Goal: Information Seeking & Learning: Learn about a topic

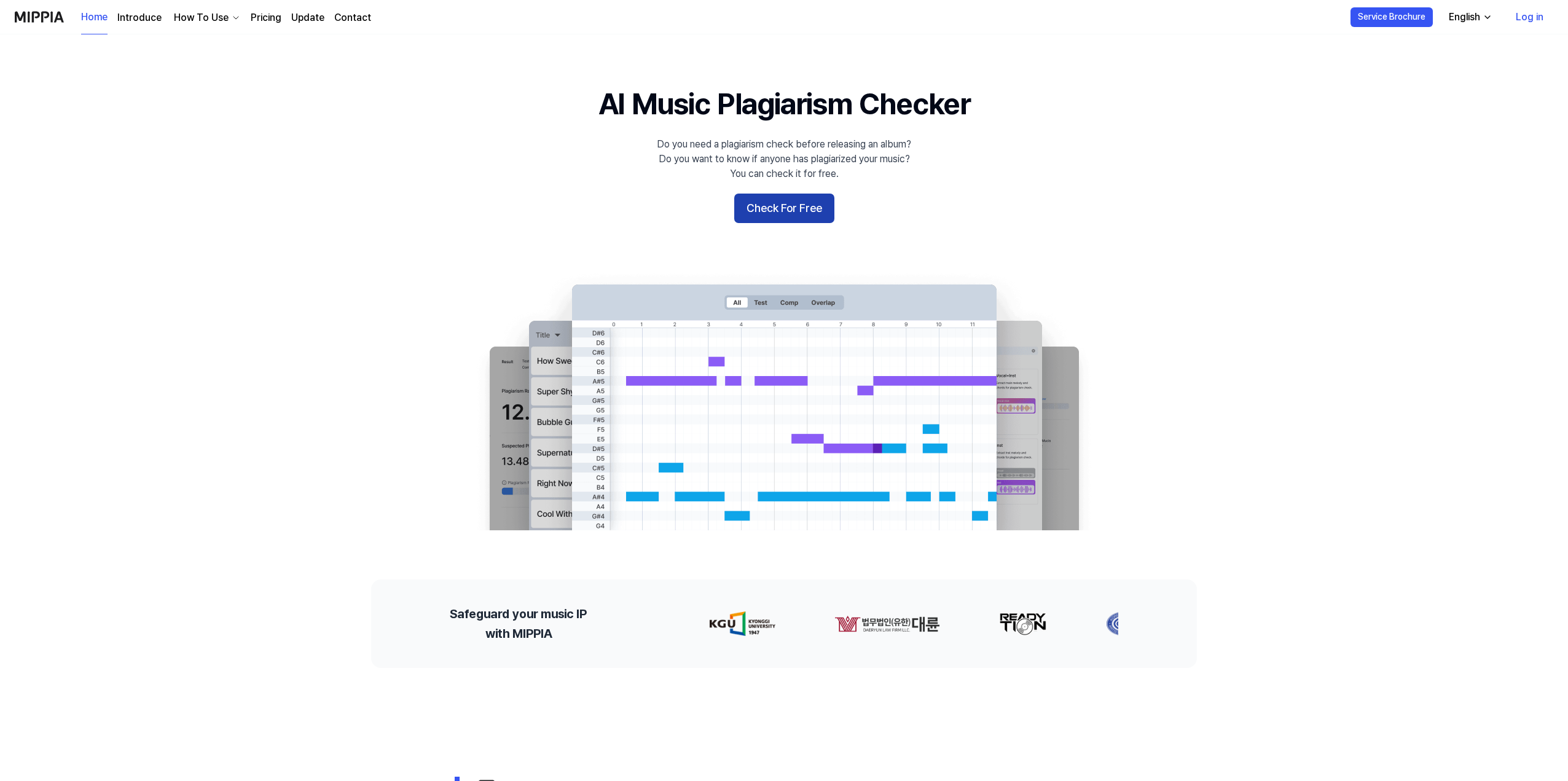
click at [767, 209] on button "Check For Free" at bounding box center [784, 208] width 100 height 30
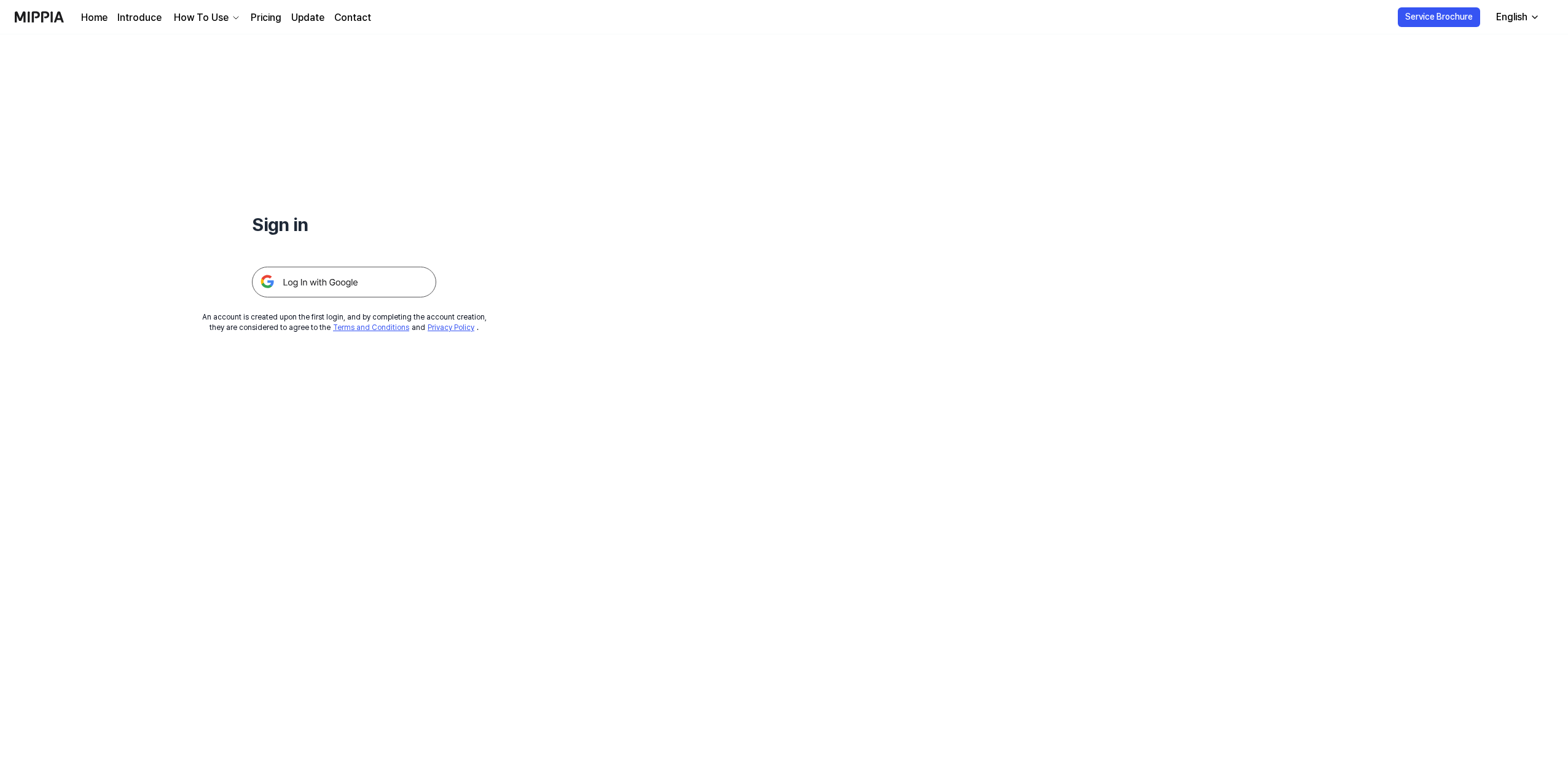
click at [338, 290] on img at bounding box center [344, 282] width 185 height 30
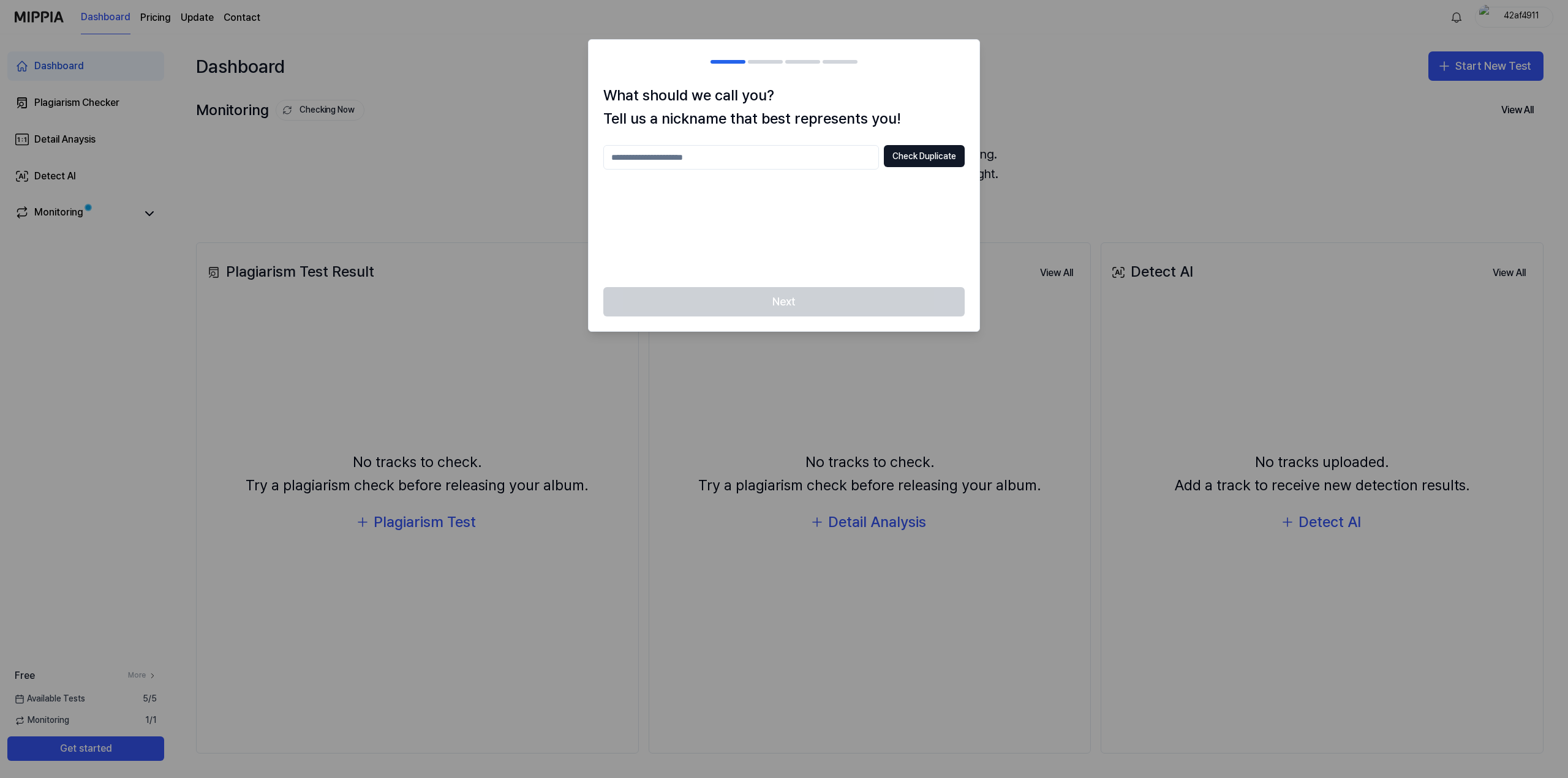
click at [777, 160] on input "text" at bounding box center [741, 157] width 276 height 25
type input "*"
click at [943, 144] on div "What should we call you? Tell us a nickname that best represents you! **** Chec…" at bounding box center [784, 186] width 390 height 204
click at [943, 155] on button "Check Duplicate" at bounding box center [923, 156] width 80 height 22
click at [837, 296] on div "Next" at bounding box center [784, 308] width 390 height 44
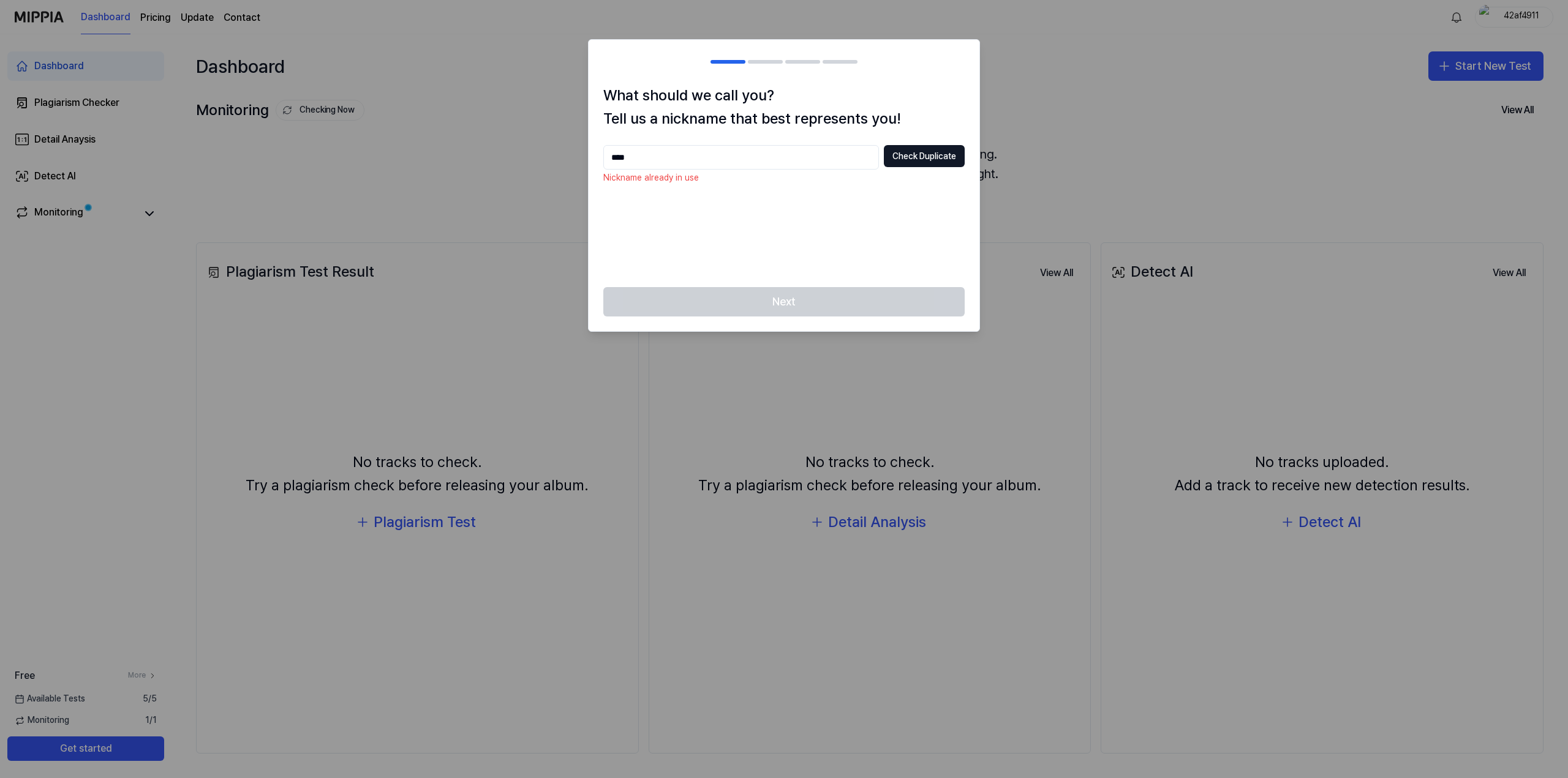
click at [725, 162] on input "****" at bounding box center [741, 157] width 276 height 25
type input "********"
click at [719, 281] on div "What should we call you? Tell us a nickname that best represents you! ******** …" at bounding box center [784, 186] width 390 height 204
click at [890, 162] on button "Check Duplicate" at bounding box center [923, 156] width 80 height 22
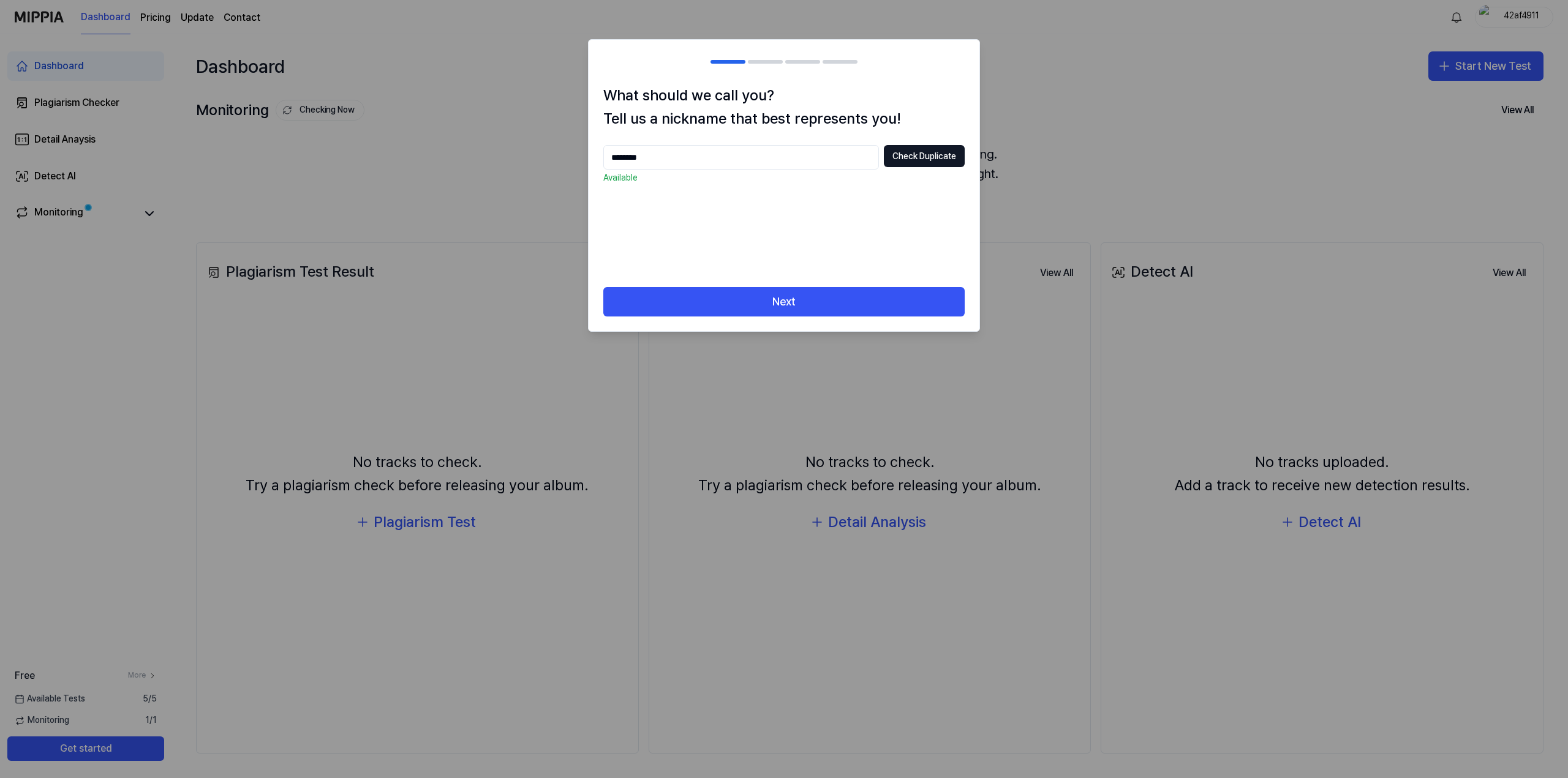
click at [802, 282] on div "What should we call you? Tell us a nickname that best represents you! ******** …" at bounding box center [784, 186] width 390 height 204
click at [795, 296] on button "Next" at bounding box center [783, 301] width 361 height 29
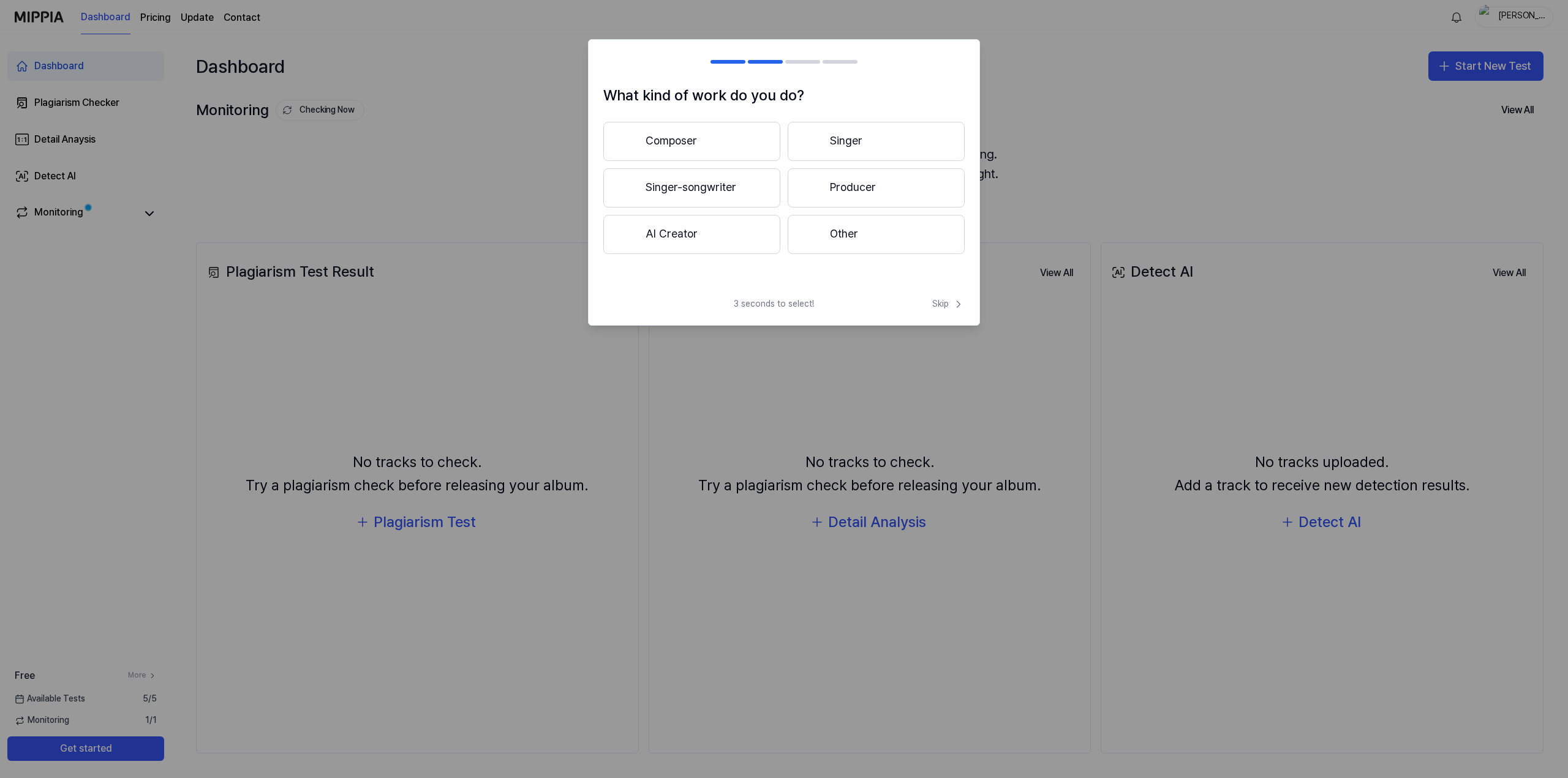
click at [839, 236] on button "Other" at bounding box center [876, 234] width 177 height 39
click at [935, 305] on span "Skip" at bounding box center [948, 303] width 33 height 12
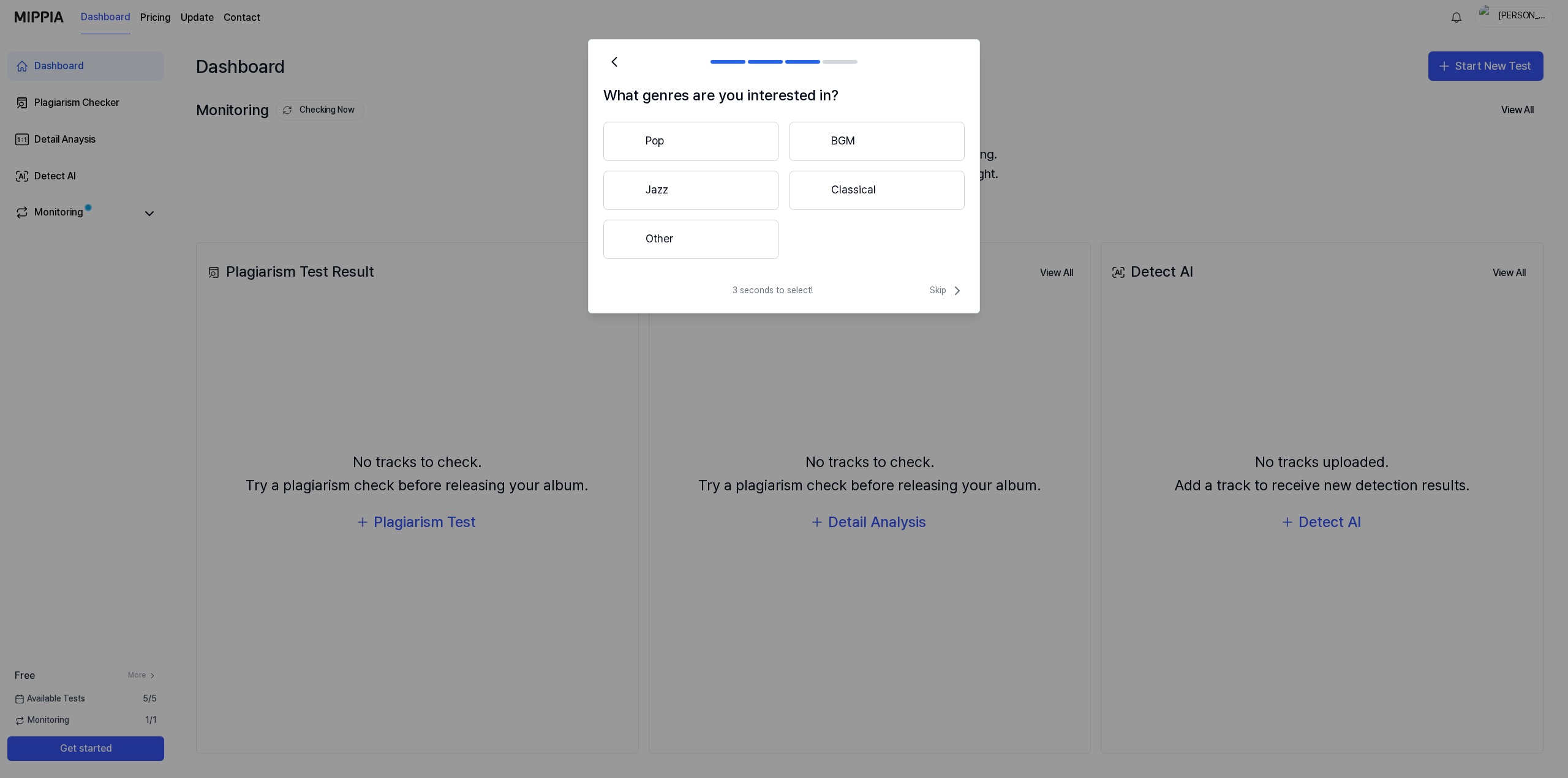
click at [737, 250] on button "Other" at bounding box center [691, 239] width 176 height 39
click at [736, 156] on button "Pop" at bounding box center [691, 141] width 176 height 39
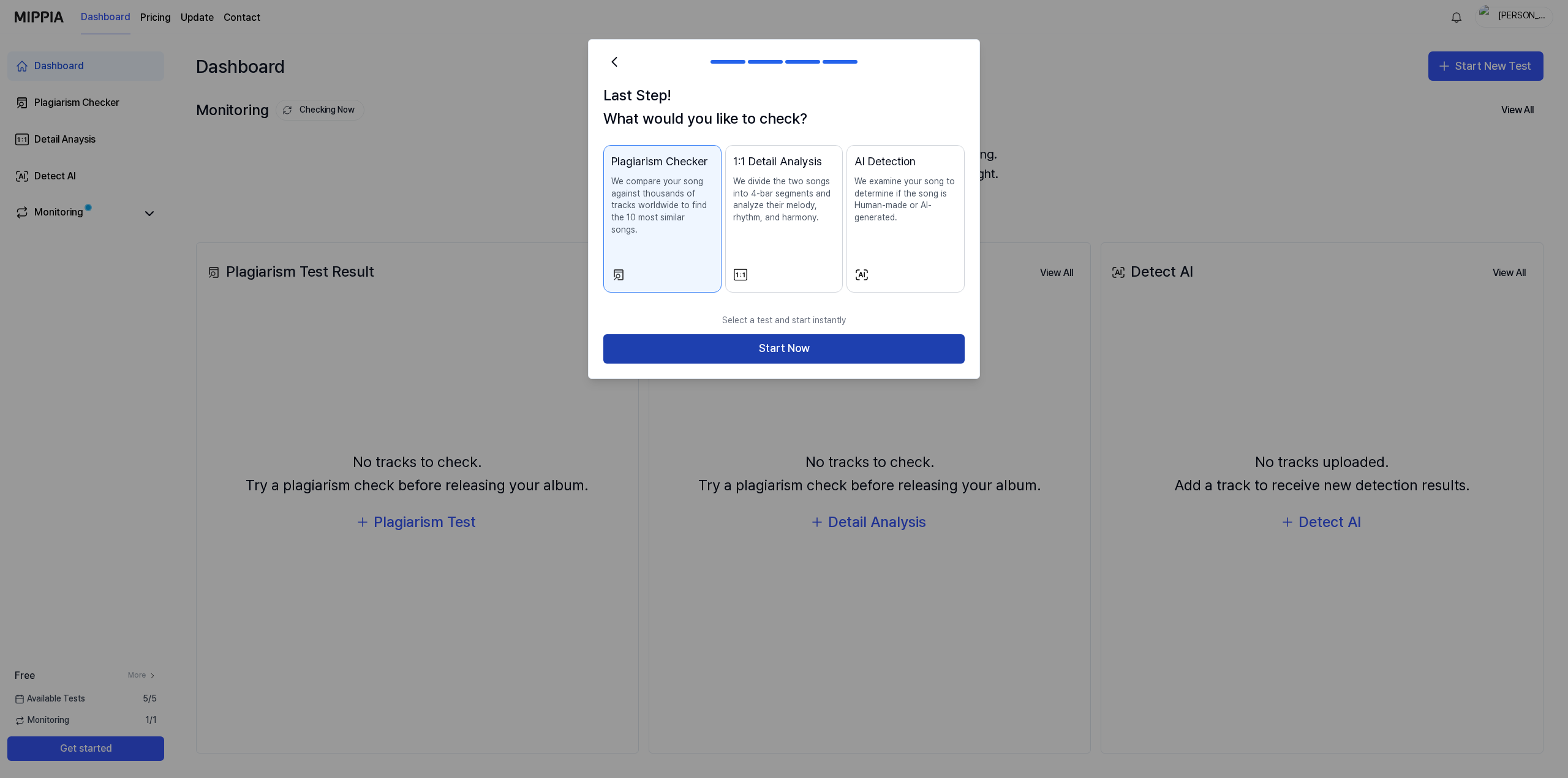
click at [849, 340] on button "Start Now" at bounding box center [783, 349] width 361 height 29
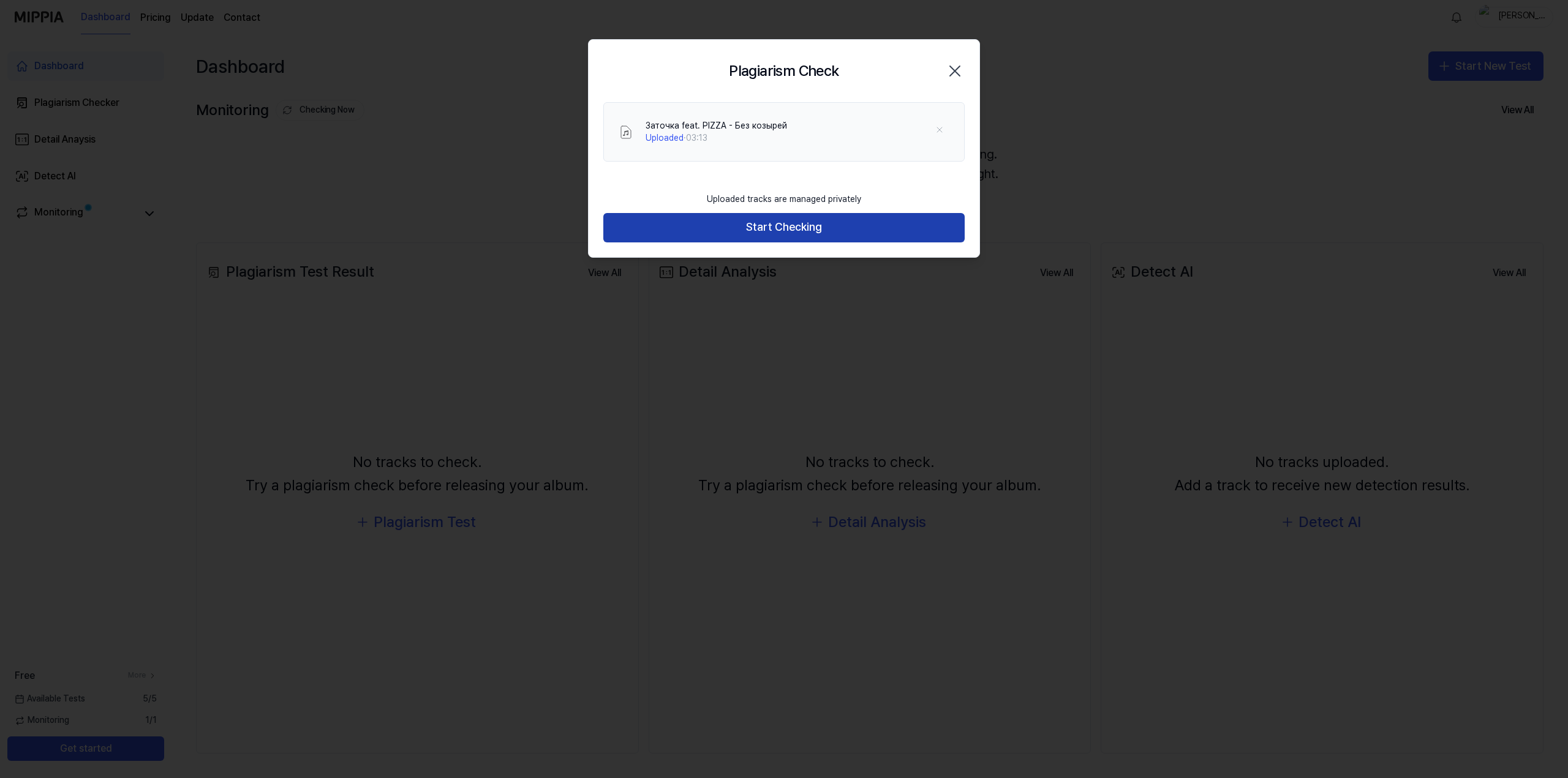
click at [797, 226] on button "Start Checking" at bounding box center [783, 227] width 361 height 29
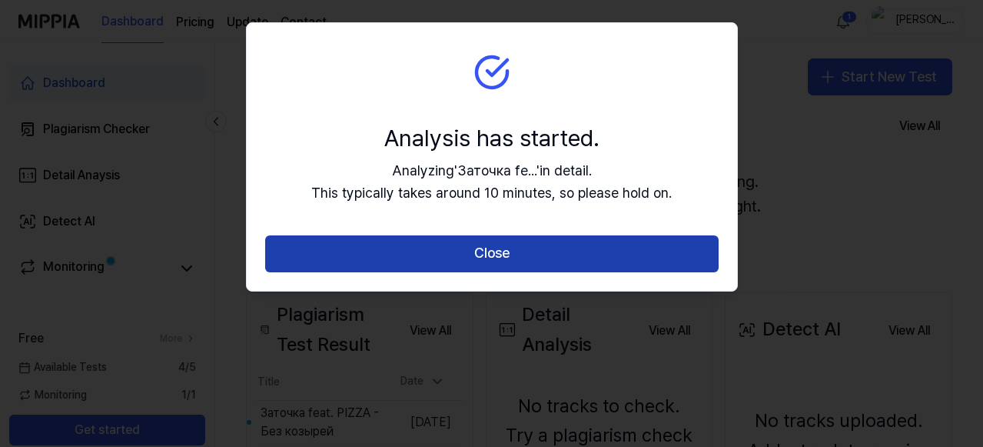
click at [581, 261] on button "Close" at bounding box center [491, 253] width 453 height 37
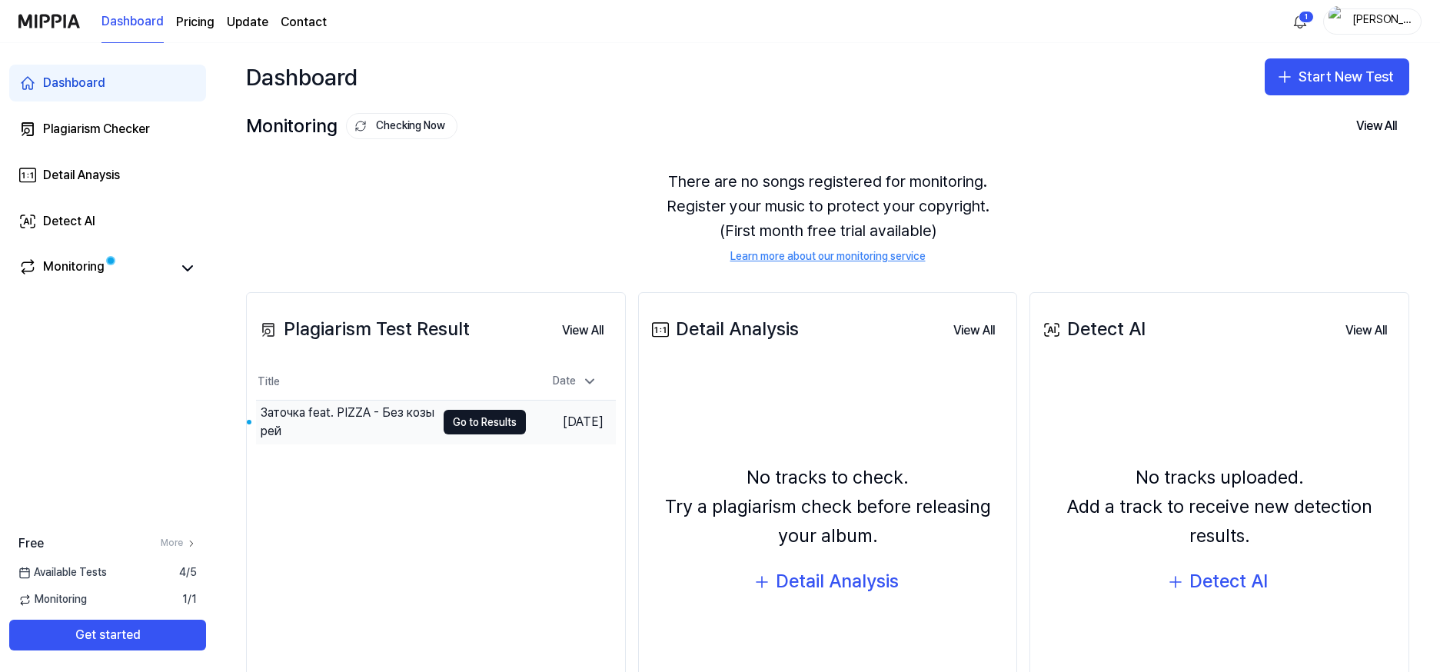
click at [342, 415] on div "Заточка feat. PIZZA - Без козырей" at bounding box center [348, 422] width 175 height 37
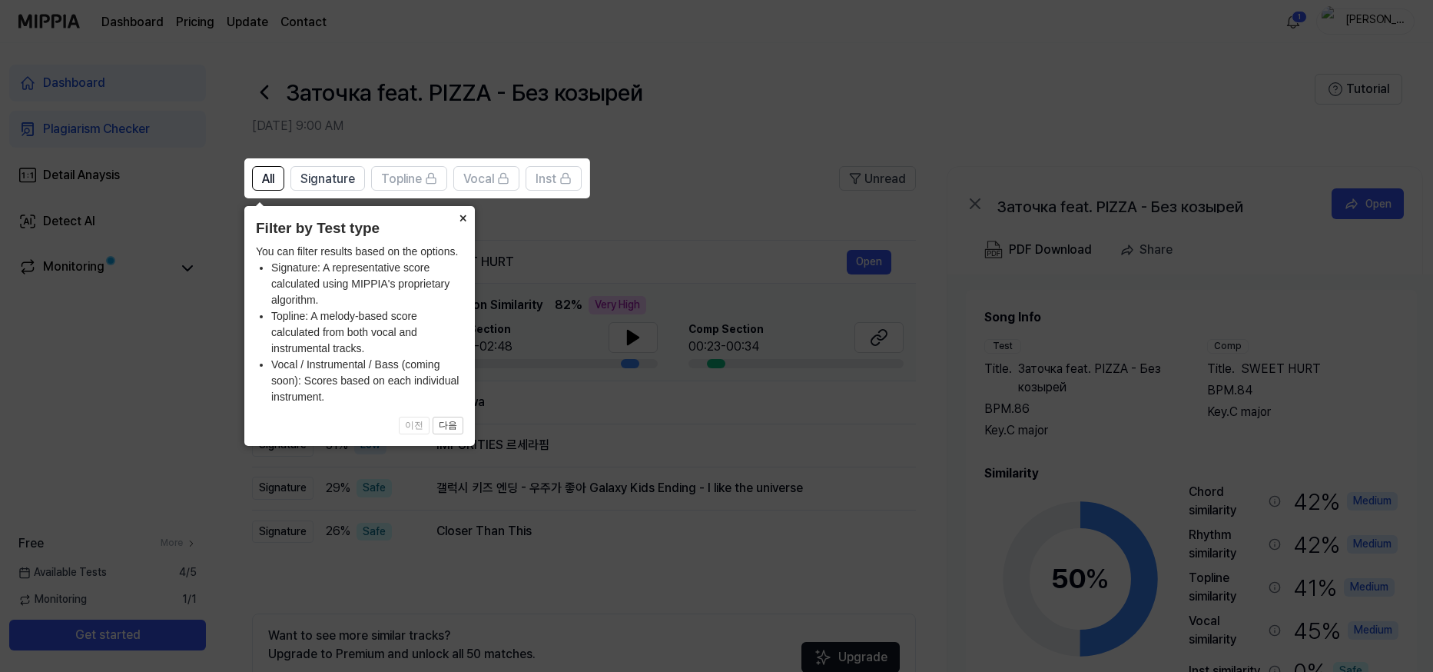
click at [458, 213] on button "×" at bounding box center [462, 217] width 25 height 22
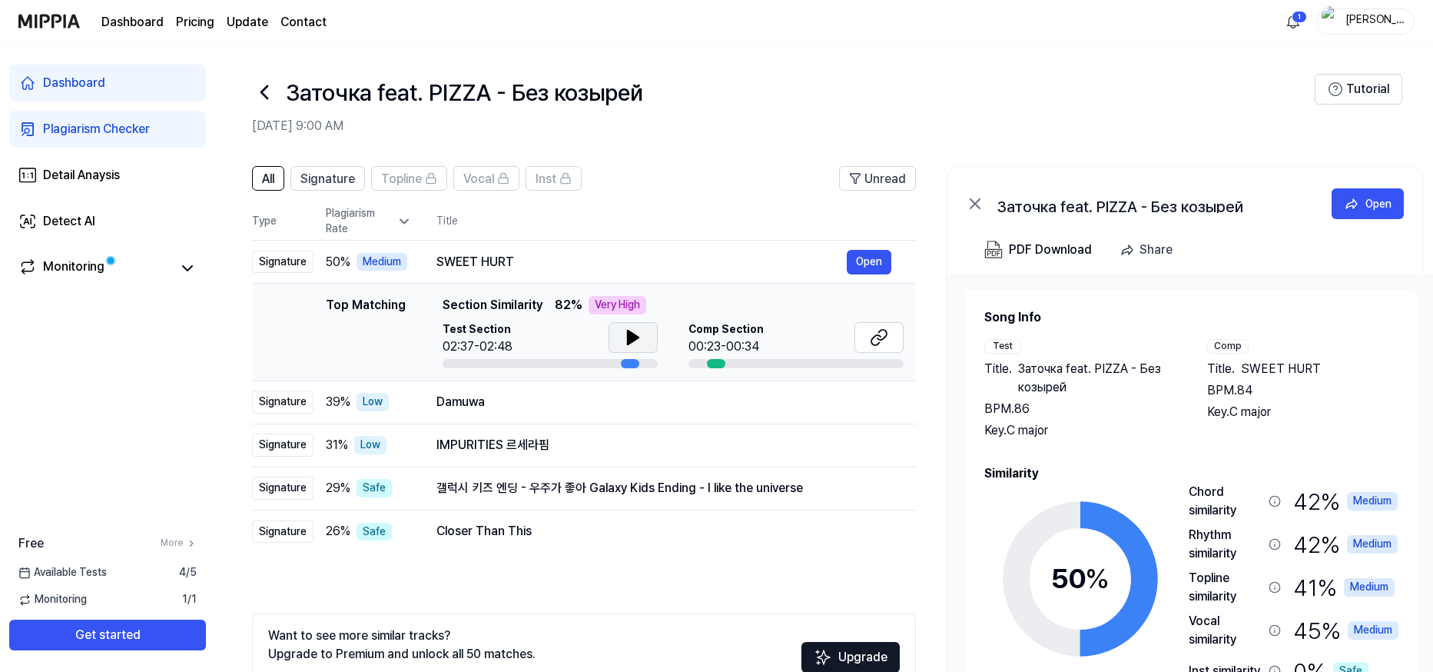
click at [629, 330] on icon at bounding box center [633, 337] width 18 height 18
click at [636, 337] on icon at bounding box center [636, 337] width 3 height 12
drag, startPoint x: 716, startPoint y: 363, endPoint x: 759, endPoint y: 361, distance: 43.1
click at [759, 361] on div at bounding box center [796, 363] width 215 height 9
drag, startPoint x: 541, startPoint y: 297, endPoint x: 532, endPoint y: 303, distance: 10.7
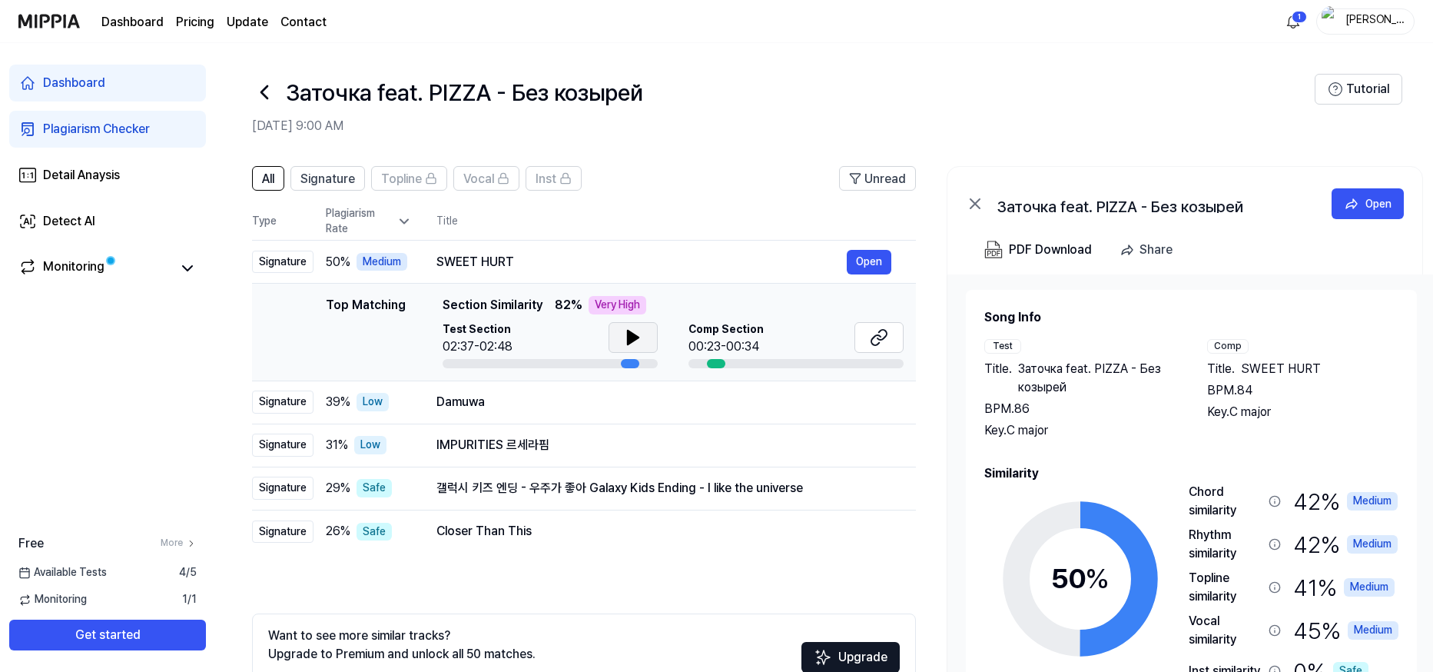
click at [541, 298] on div "Top Matching Section Similarity 82 % Very High" at bounding box center [673, 305] width 461 height 18
click at [552, 414] on div "Damuwa Open" at bounding box center [664, 402] width 455 height 25
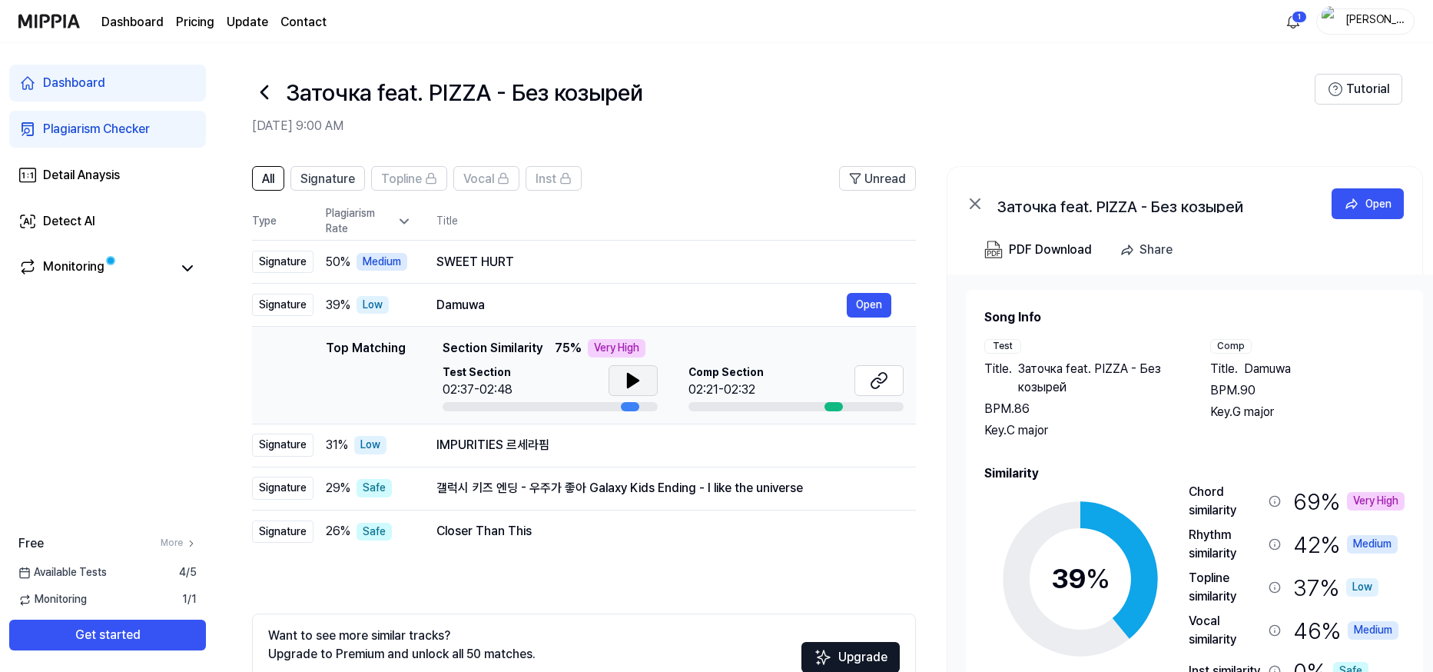
click at [639, 375] on icon at bounding box center [633, 380] width 18 height 18
click at [487, 253] on div "SWEET HURT" at bounding box center [642, 262] width 410 height 18
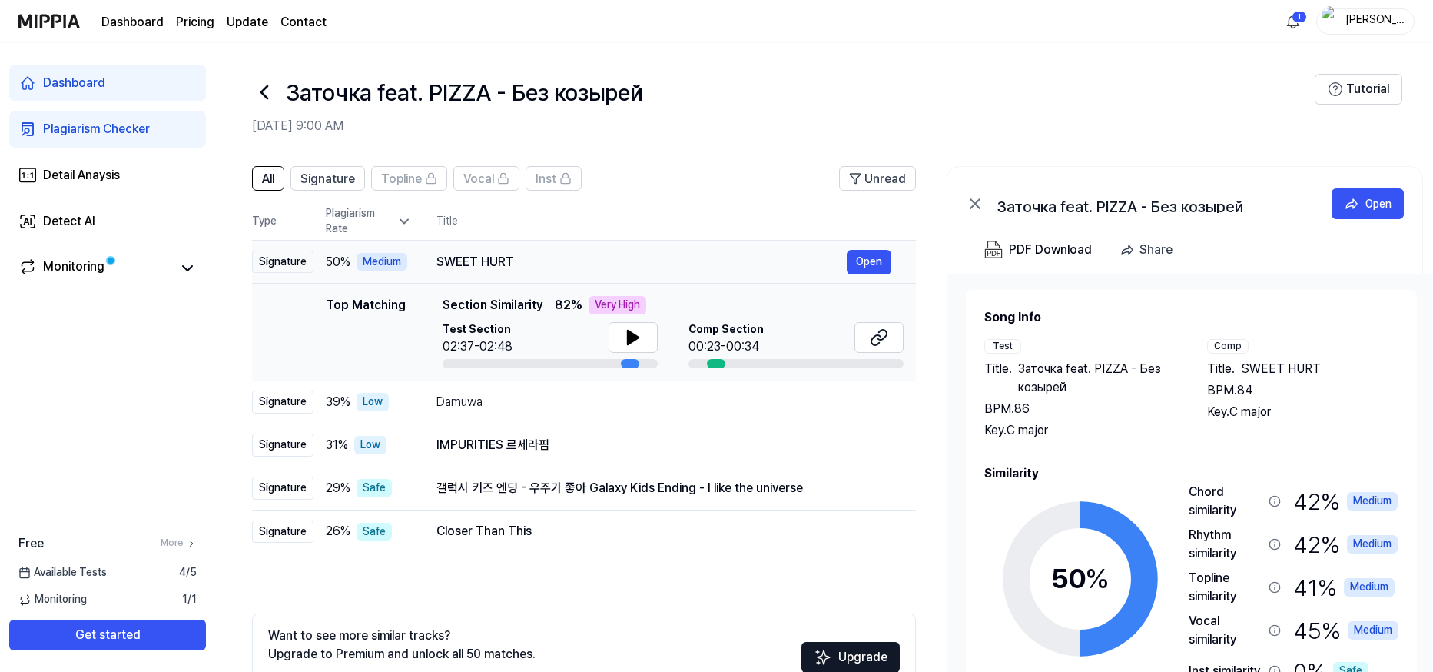
click at [520, 261] on div "SWEET HURT" at bounding box center [642, 262] width 410 height 18
click at [862, 261] on button "Open" at bounding box center [869, 262] width 45 height 25
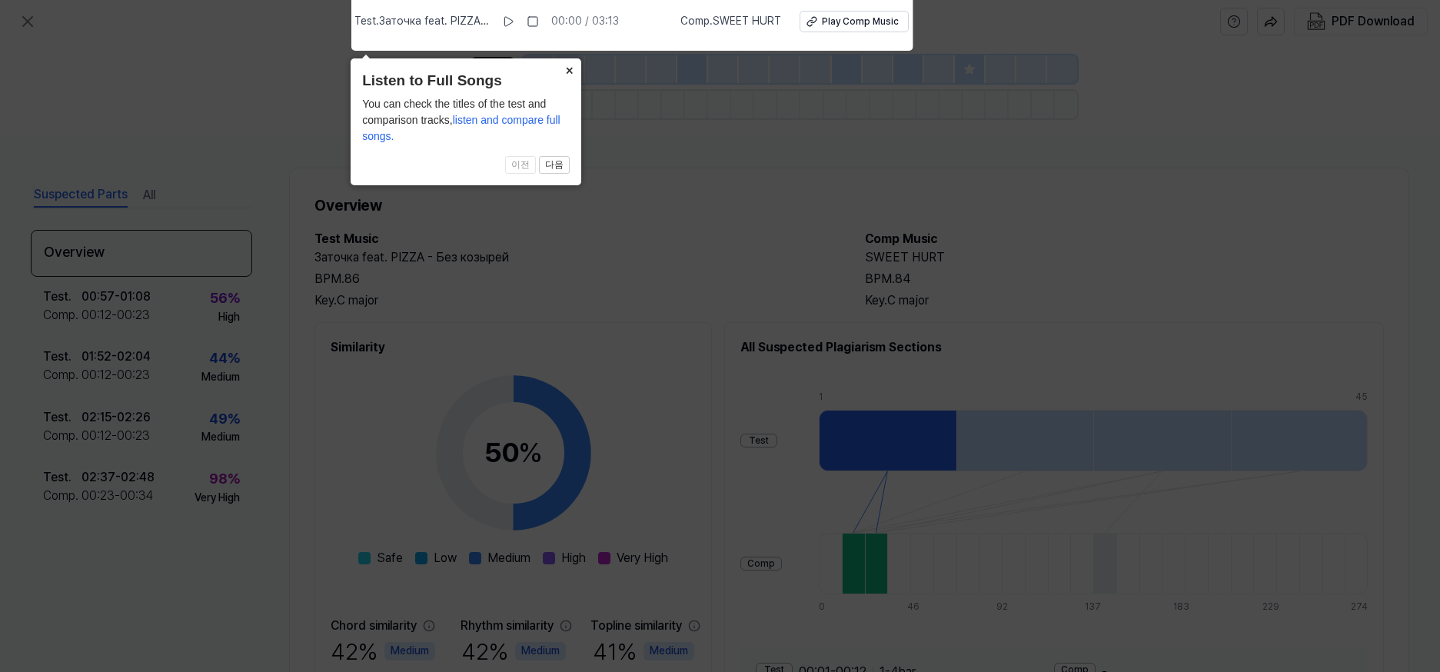
click at [567, 68] on button "×" at bounding box center [568, 69] width 25 height 22
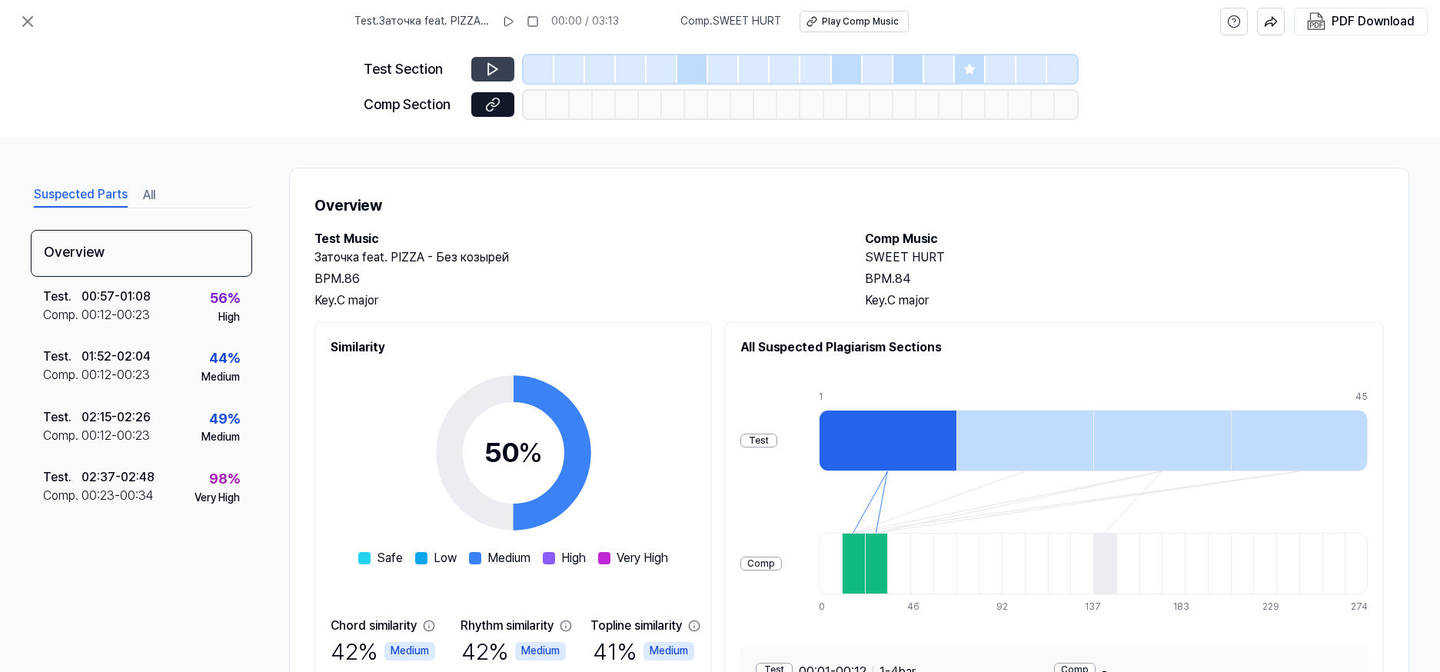
click at [494, 66] on icon at bounding box center [492, 68] width 15 height 15
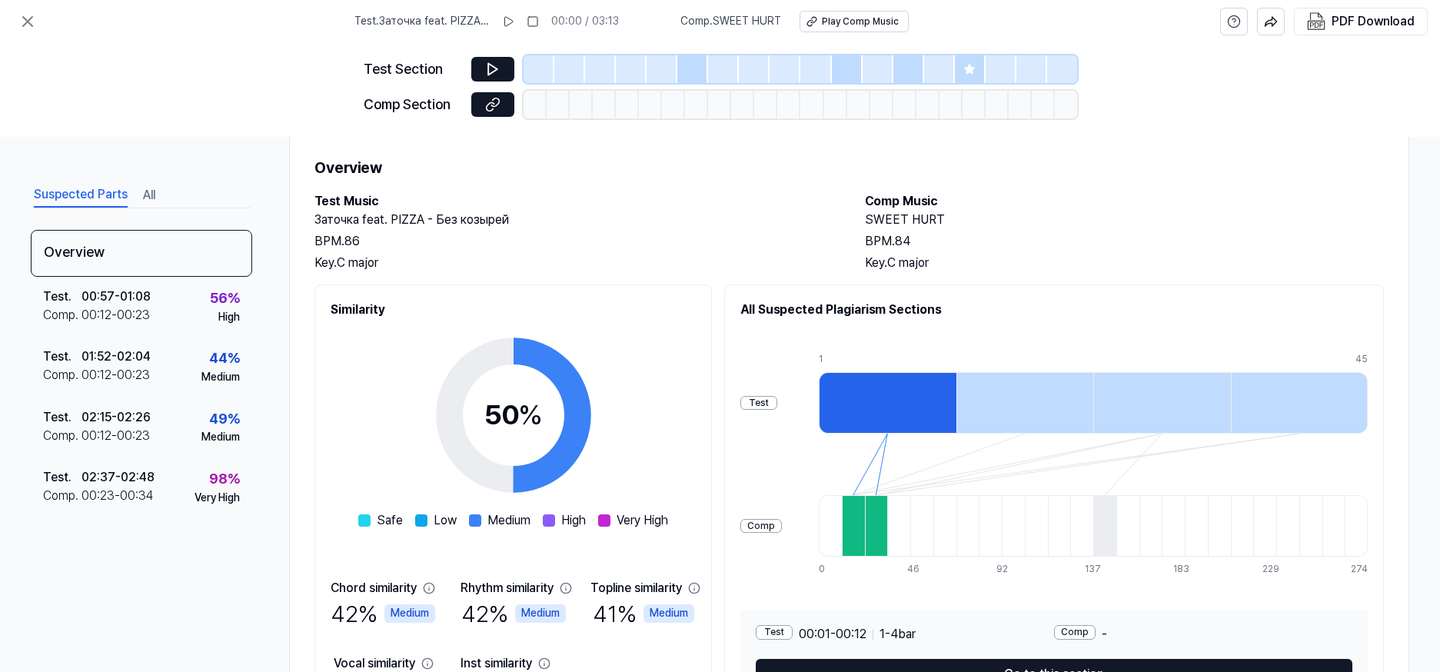
scroll to position [143, 0]
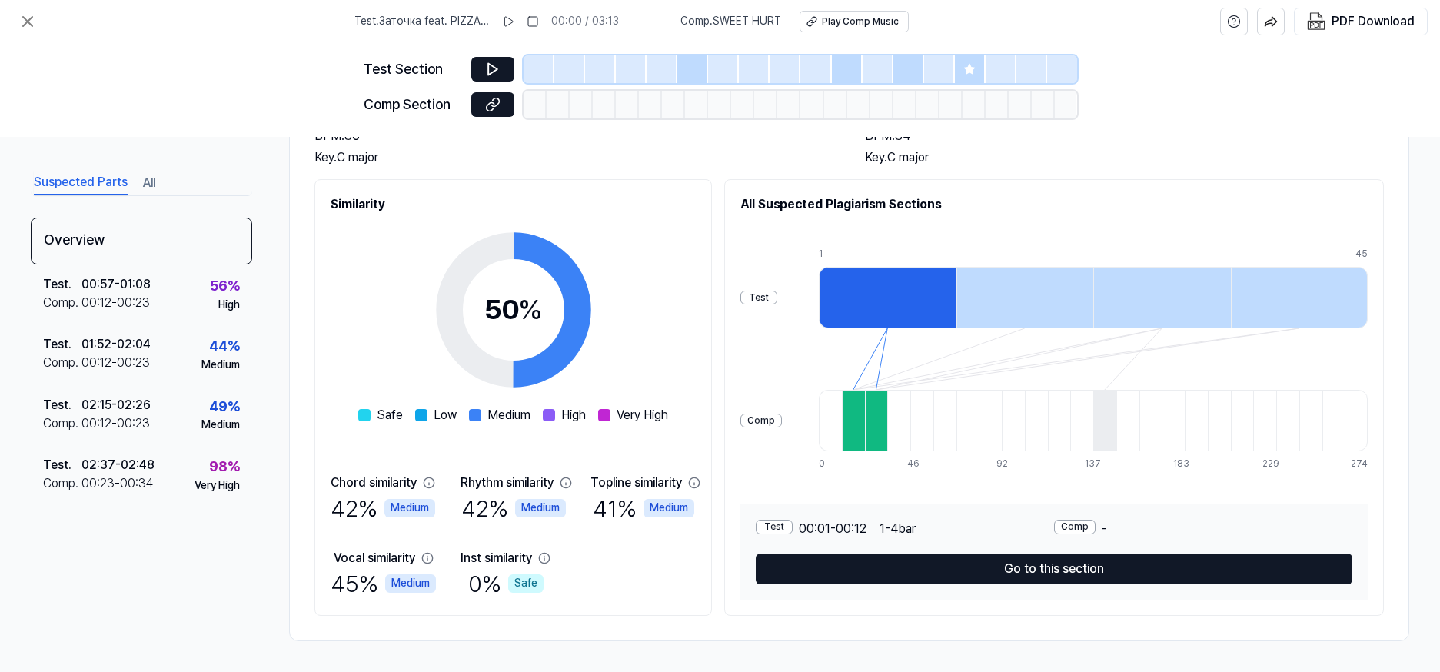
click at [865, 438] on div at bounding box center [853, 420] width 23 height 61
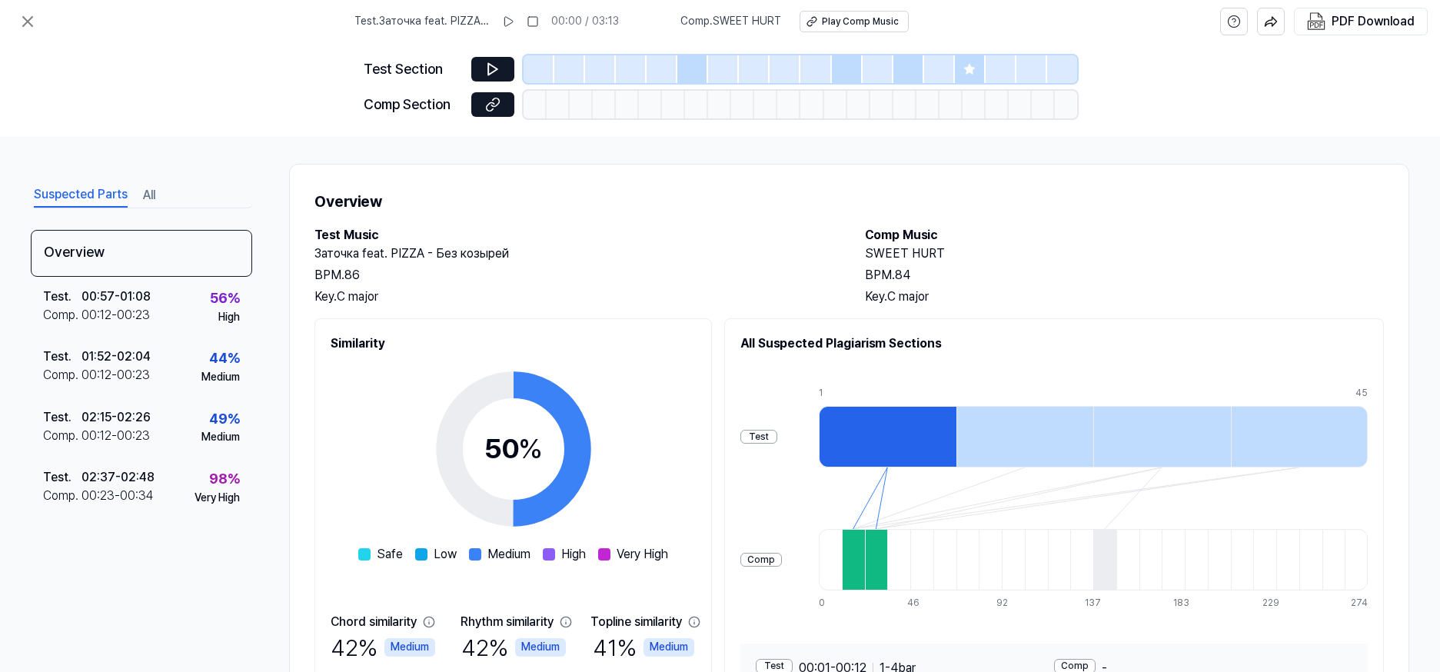
scroll to position [0, 0]
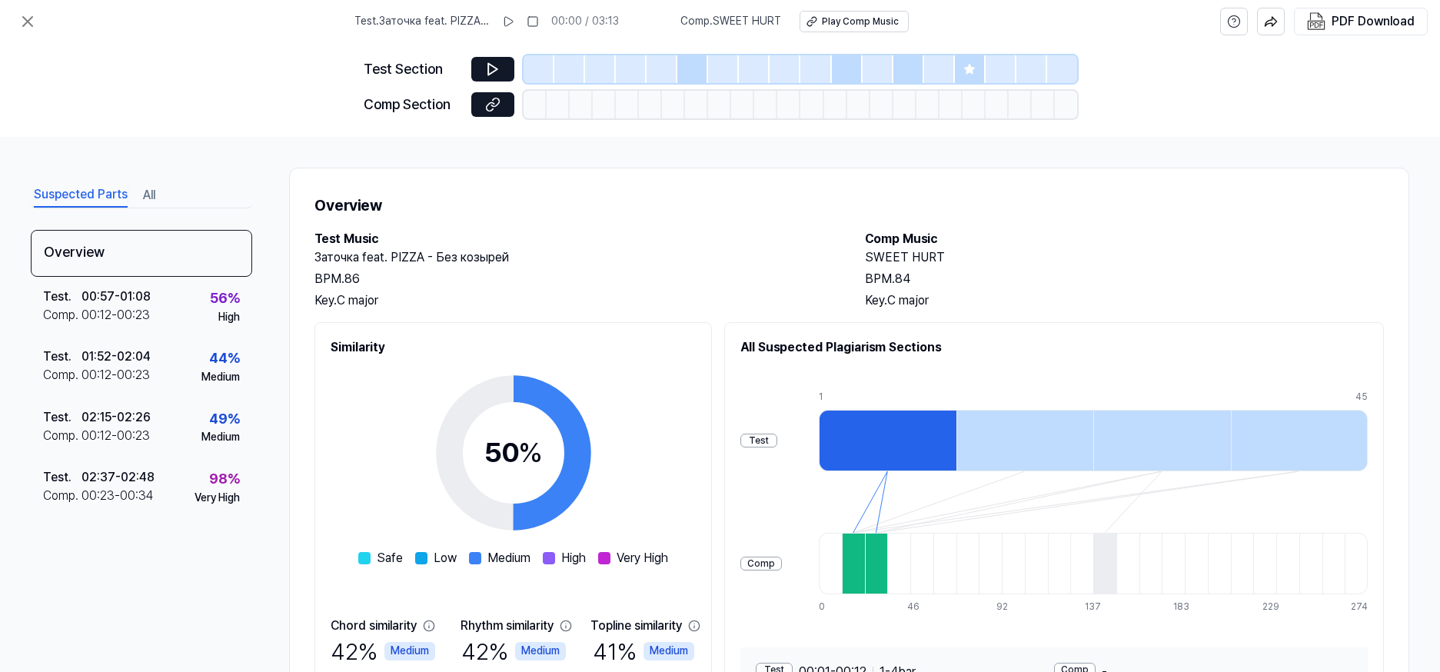
click at [862, 463] on div at bounding box center [888, 440] width 138 height 61
click at [998, 421] on div at bounding box center [1025, 440] width 138 height 61
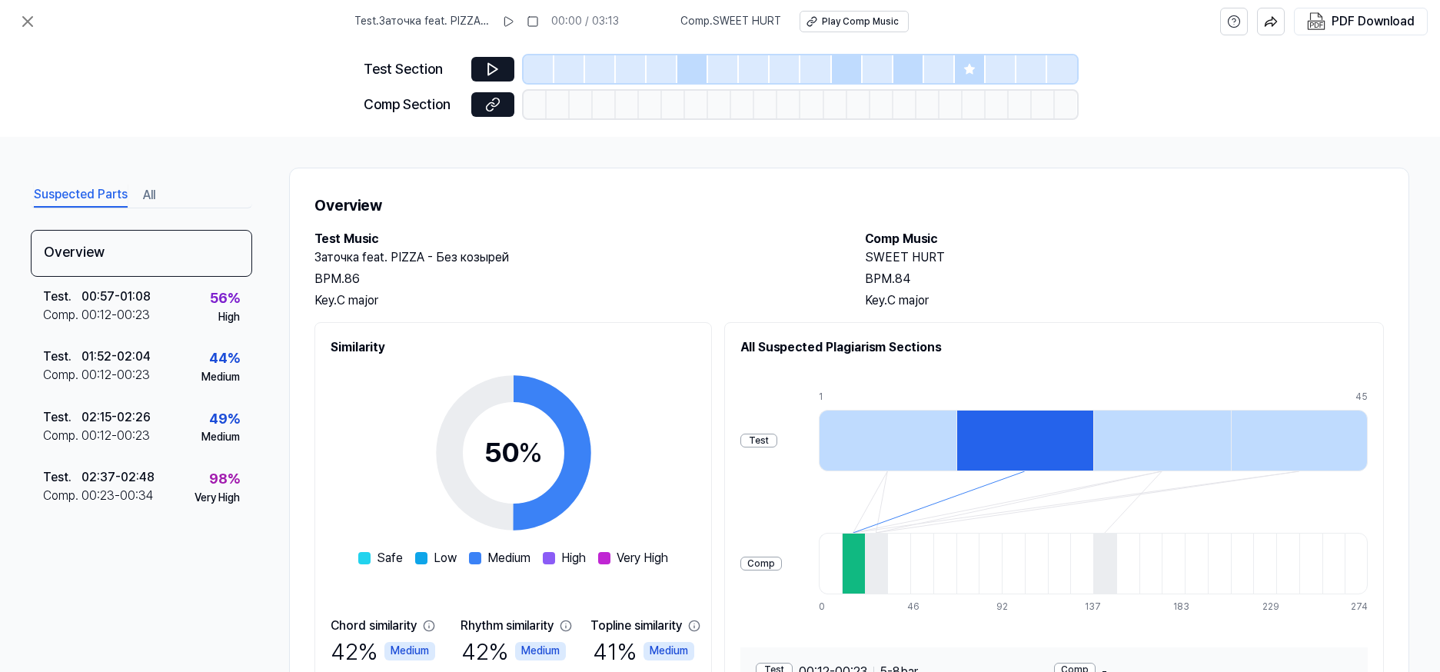
click at [829, 430] on div "Test Comp 1 12 23 34 45 0 12 23 34 46 57 69 80 92 103 114 126 137 149 160 172 1…" at bounding box center [1053, 502] width 627 height 246
click at [915, 436] on div at bounding box center [888, 440] width 138 height 61
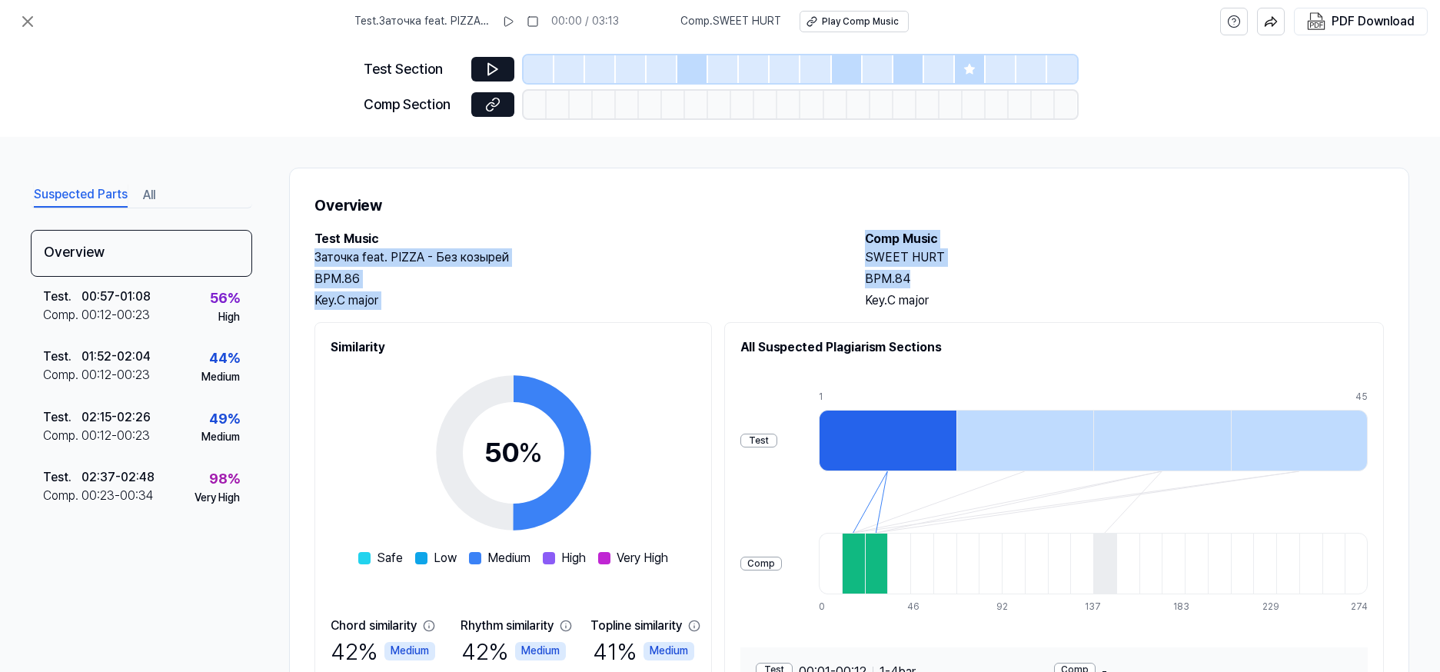
drag, startPoint x: 822, startPoint y: 240, endPoint x: 1005, endPoint y: 278, distance: 187.7
click at [1005, 277] on div "Test Music Заточка feat. PIZZA - Без козырей BPM. 86 Key. C major Comp Music SW…" at bounding box center [848, 270] width 1069 height 80
click at [1005, 278] on div "BPM. 84" at bounding box center [1125, 279] width 520 height 18
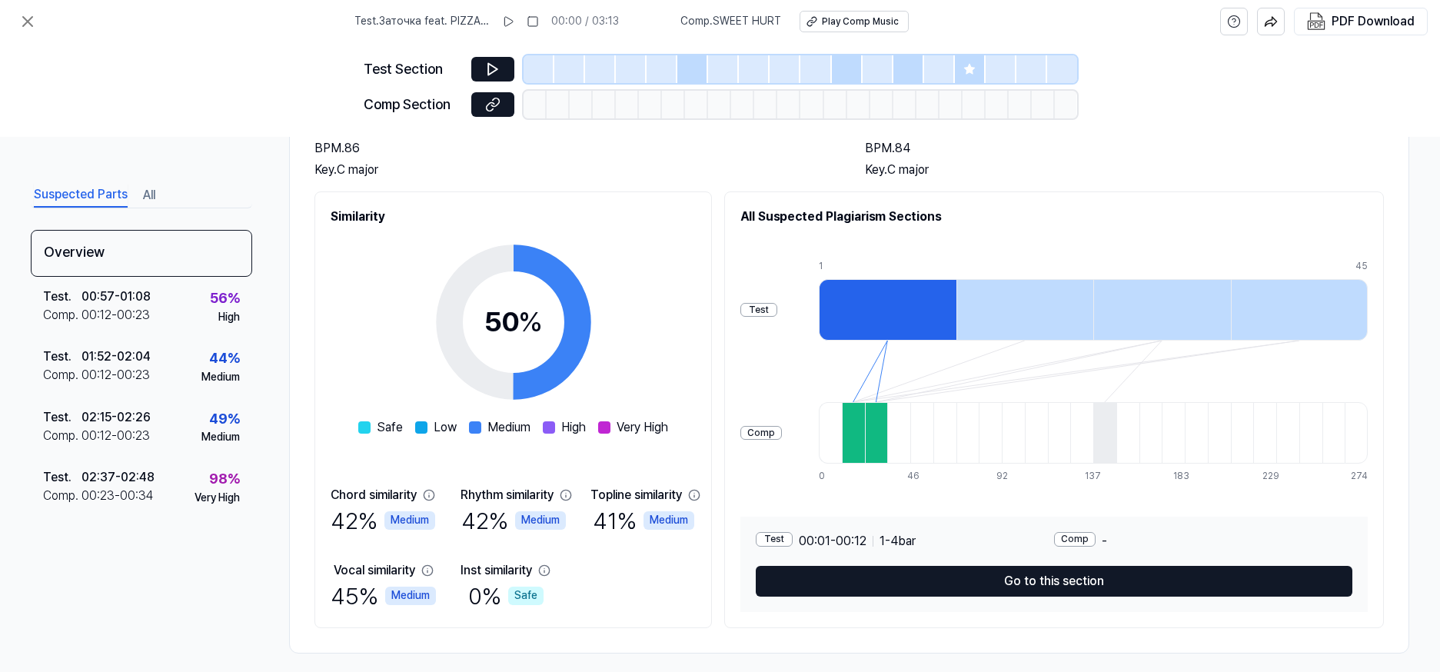
scroll to position [143, 0]
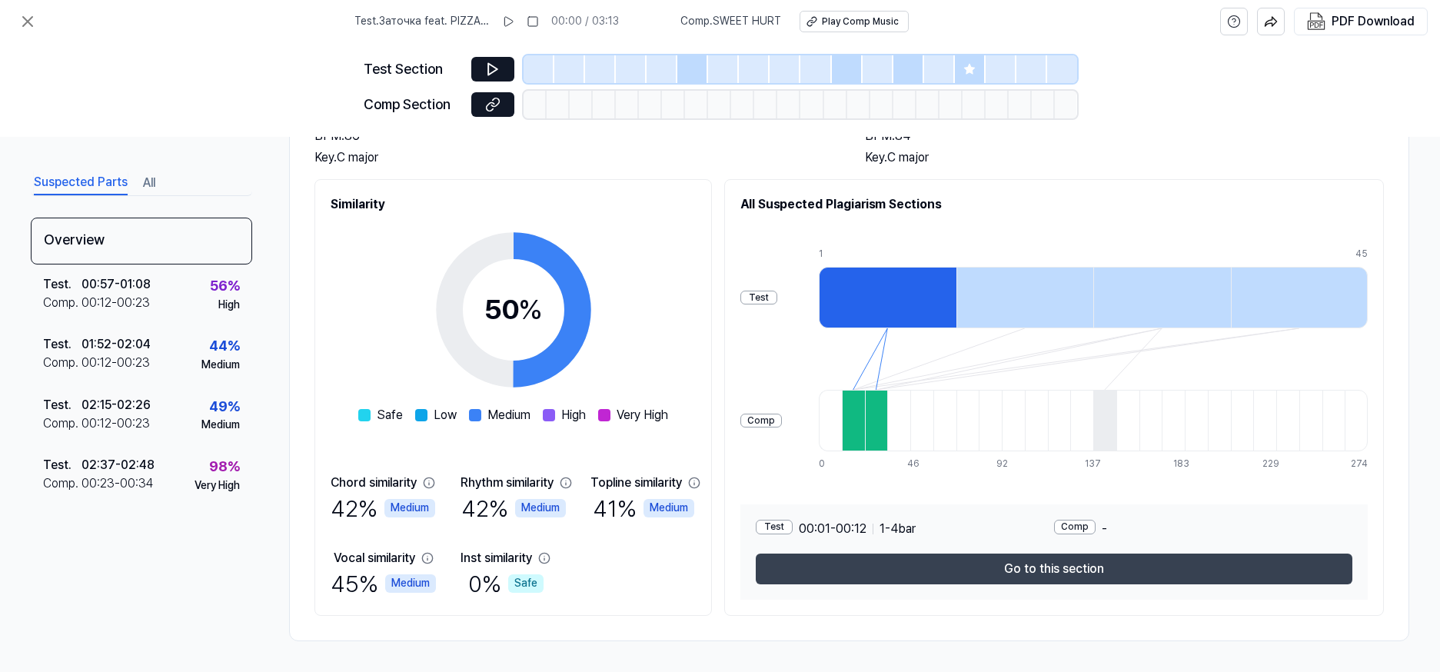
click at [1005, 570] on button "Go to this section" at bounding box center [1054, 568] width 596 height 31
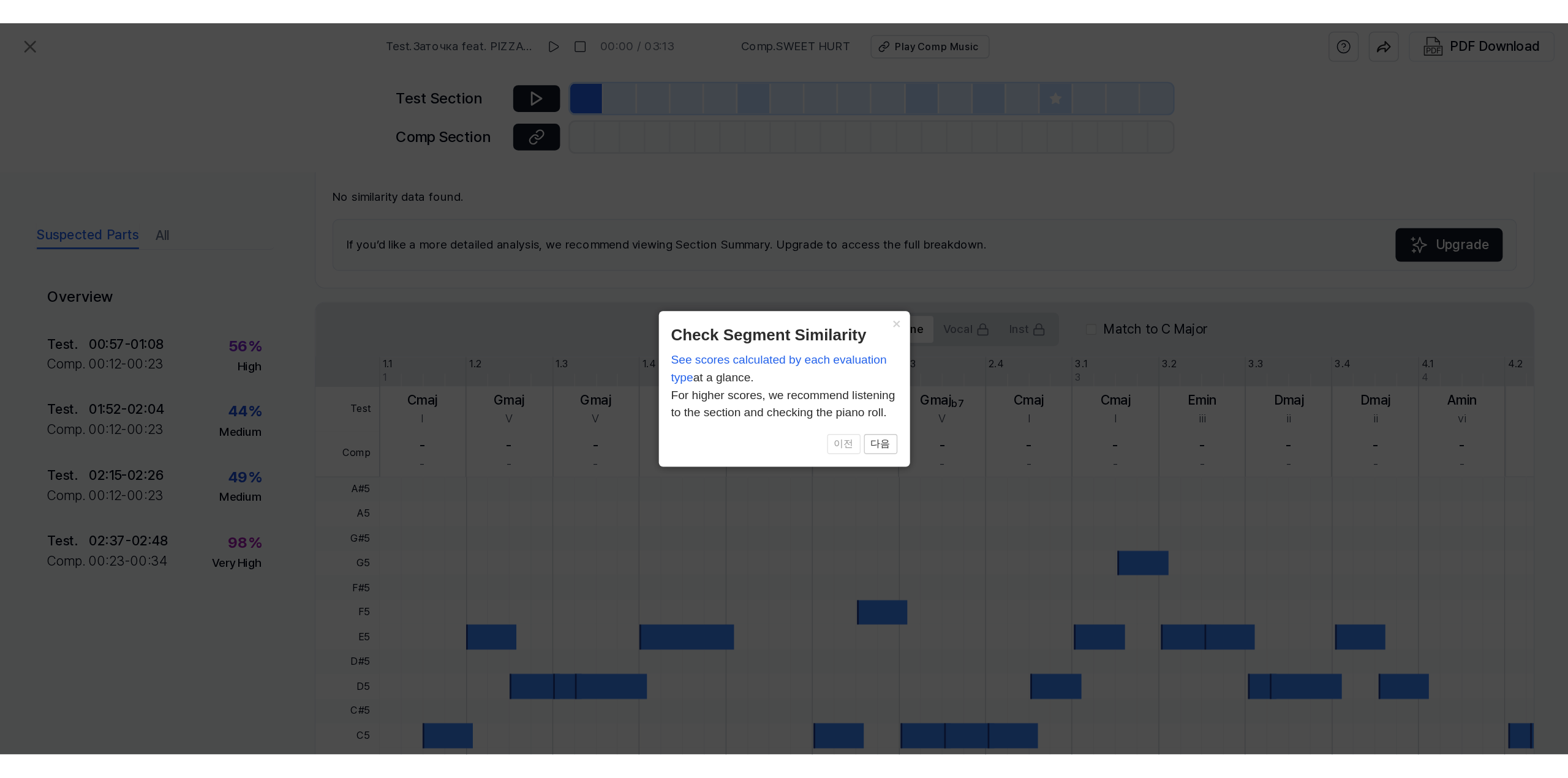
scroll to position [279, 0]
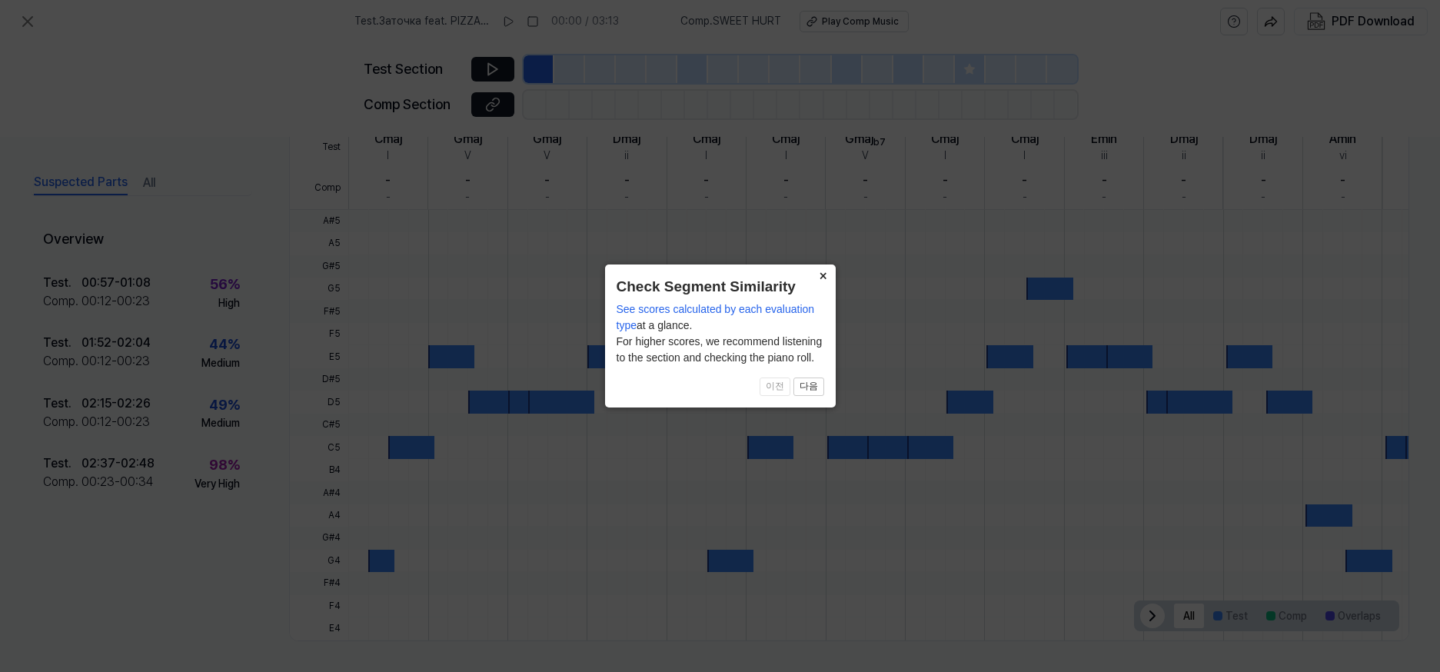
click at [820, 276] on button "×" at bounding box center [823, 275] width 25 height 22
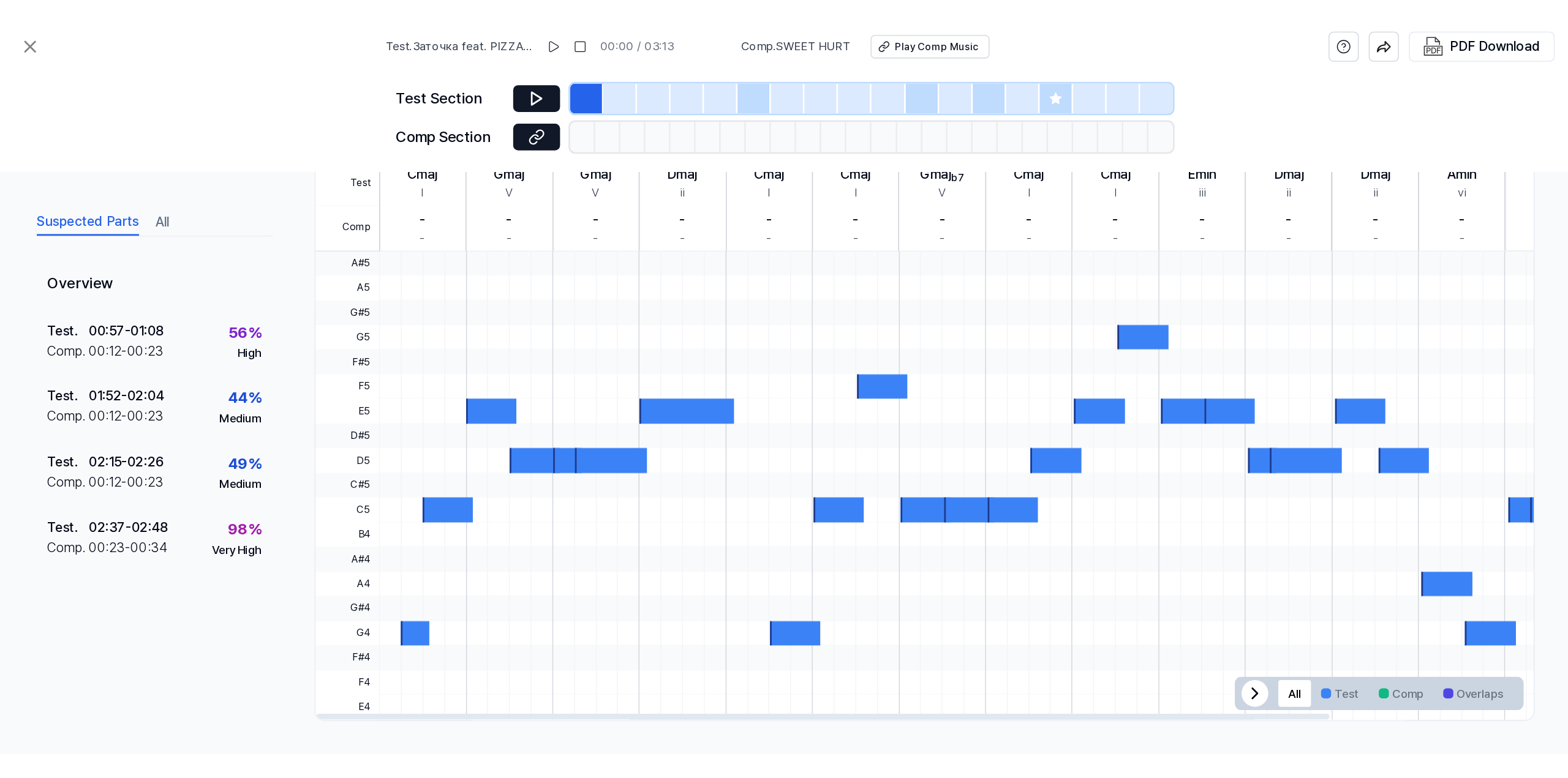
scroll to position [36, 0]
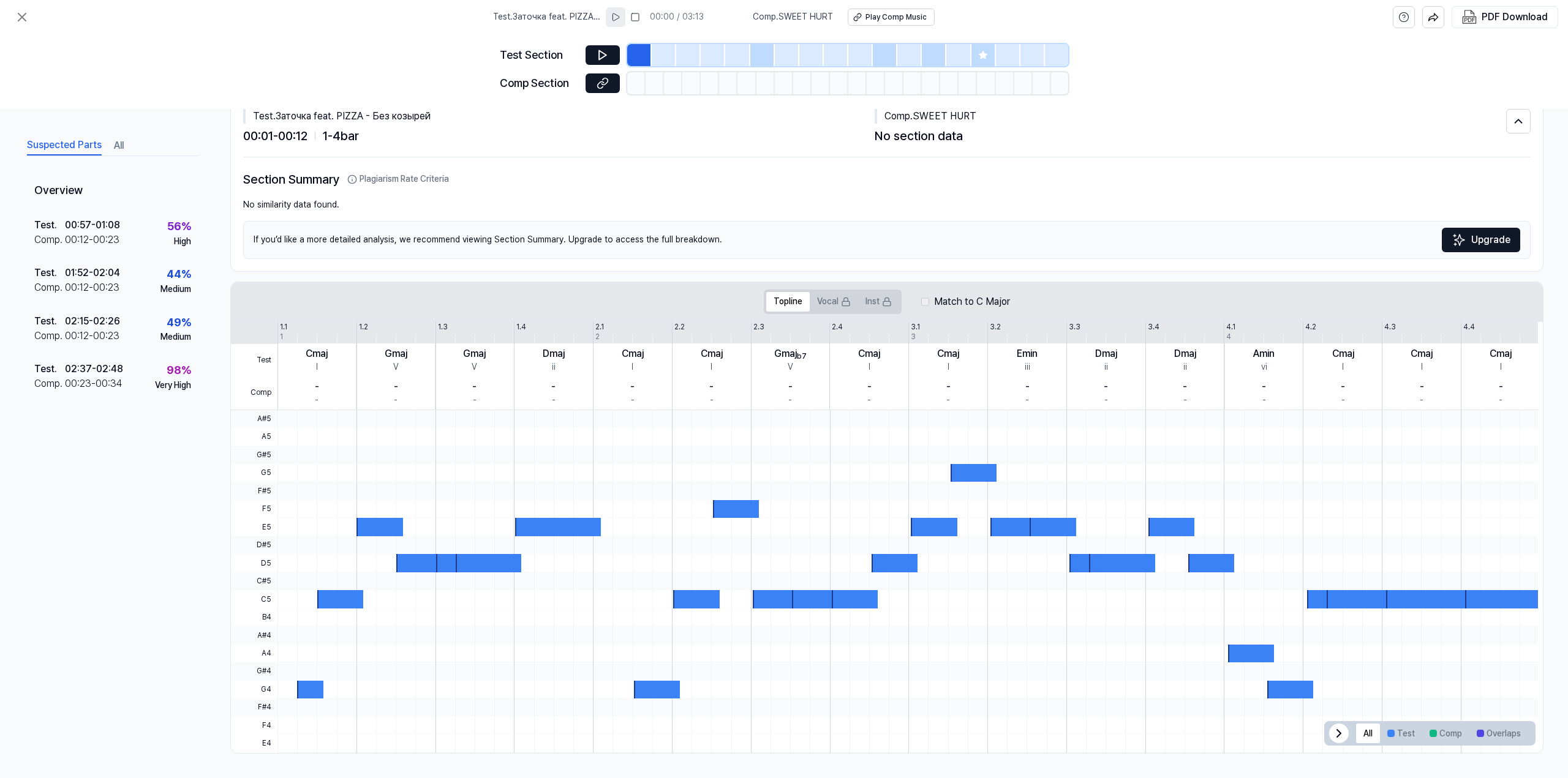
click at [621, 21] on icon at bounding box center [615, 17] width 10 height 10
click at [618, 18] on rect at bounding box center [617, 17] width 2 height 7
click at [825, 307] on button "Vocal" at bounding box center [833, 302] width 49 height 20
click at [885, 300] on icon at bounding box center [887, 302] width 10 height 10
click at [793, 297] on button "Topline" at bounding box center [788, 302] width 44 height 20
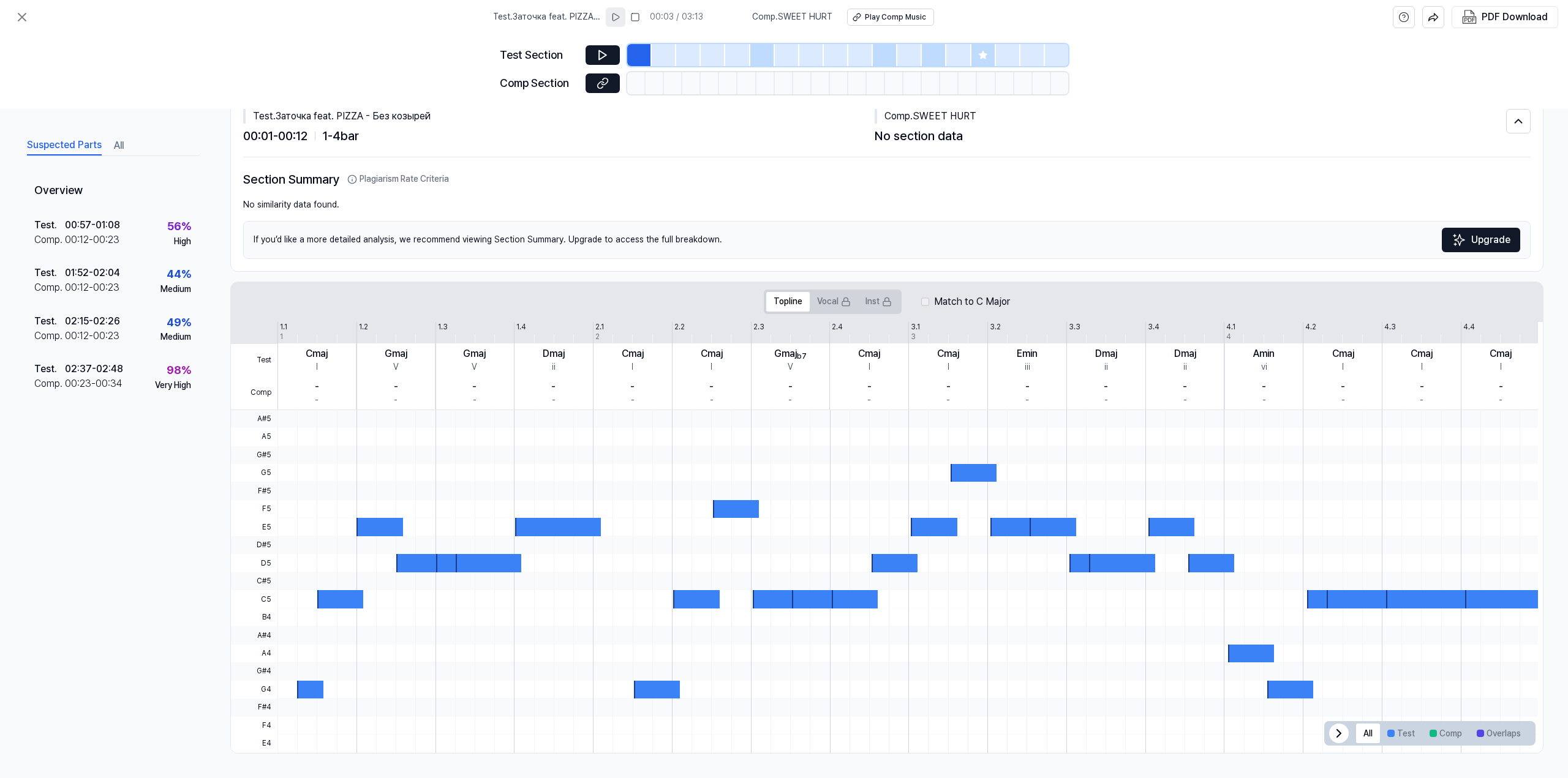
click at [543, 84] on div "Comp Section" at bounding box center [539, 84] width 78 height 18
click at [22, 10] on icon at bounding box center [22, 17] width 14 height 14
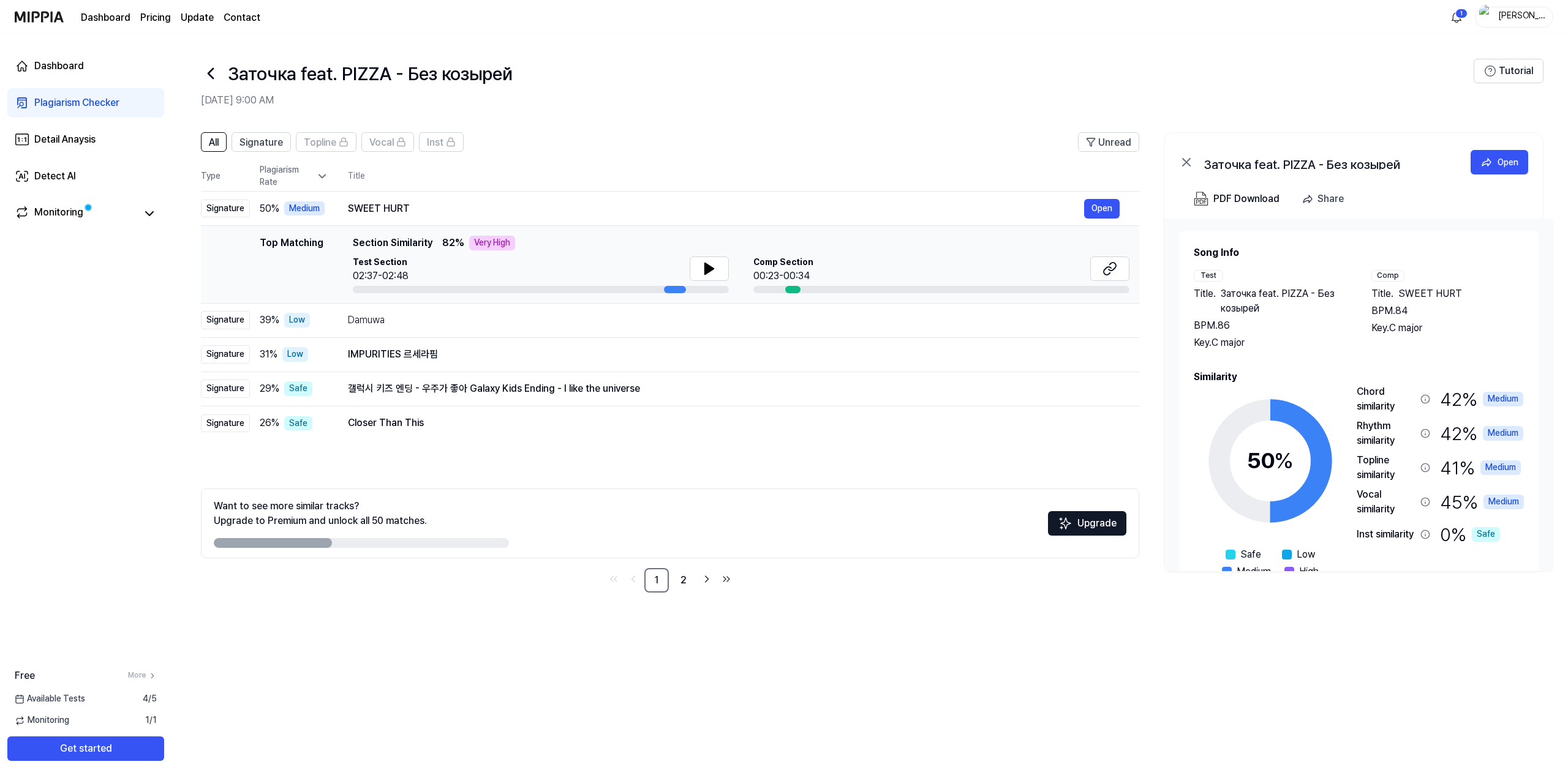
drag, startPoint x: 791, startPoint y: 291, endPoint x: 865, endPoint y: 292, distance: 74.0
click at [856, 290] on div at bounding box center [941, 289] width 376 height 7
drag, startPoint x: 676, startPoint y: 287, endPoint x: 493, endPoint y: 293, distance: 183.1
click at [512, 293] on td "Top Matching Top Matching Section Similarity 82 % Very High Test Section 02:37-…" at bounding box center [669, 265] width 938 height 78
drag, startPoint x: 464, startPoint y: 291, endPoint x: 425, endPoint y: 291, distance: 39.0
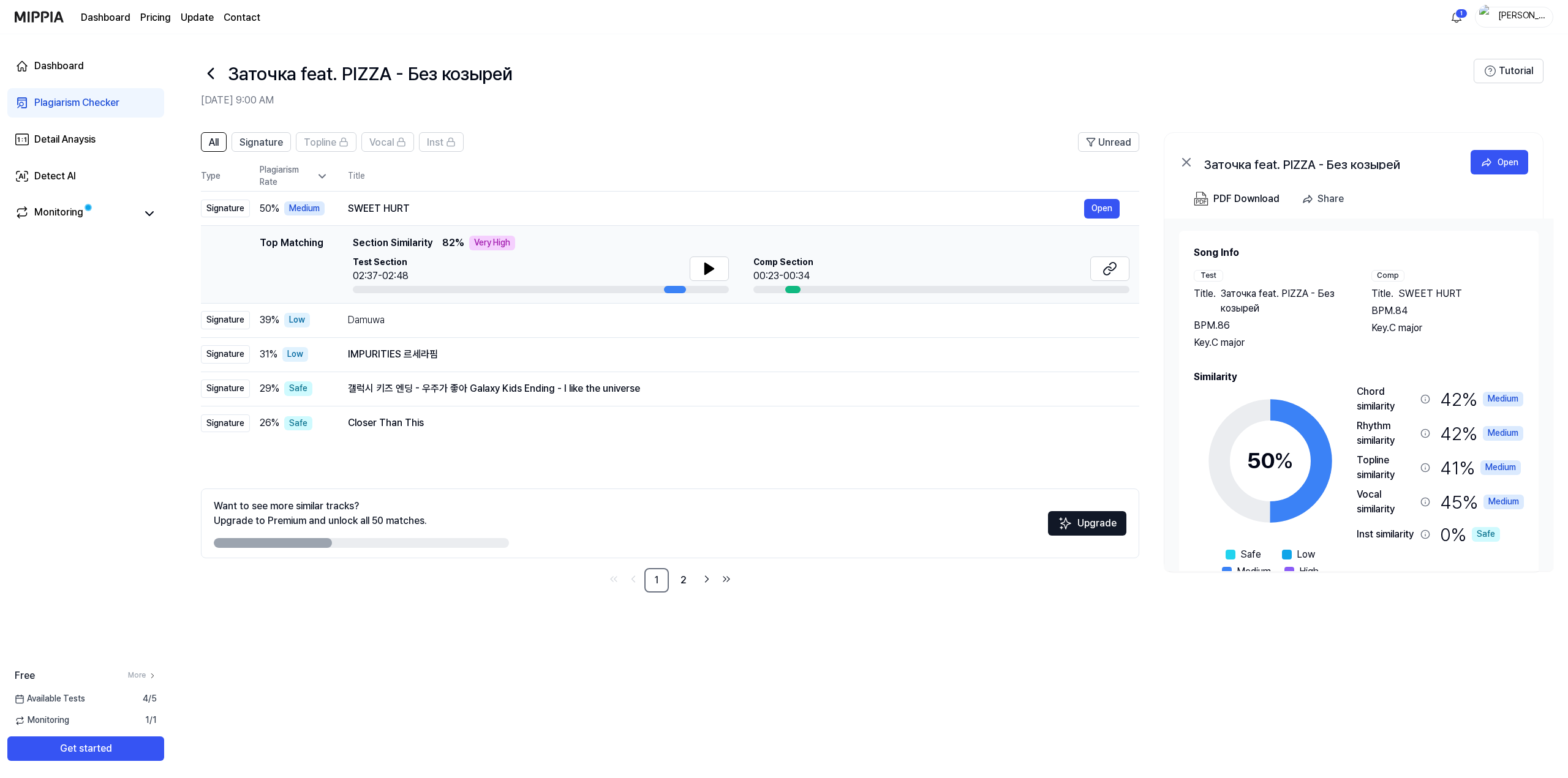
click at [446, 291] on div at bounding box center [541, 289] width 376 height 7
click at [378, 290] on div at bounding box center [541, 289] width 376 height 7
click at [370, 287] on div at bounding box center [541, 289] width 376 height 7
click at [376, 205] on div "SWEET HURT" at bounding box center [716, 209] width 736 height 14
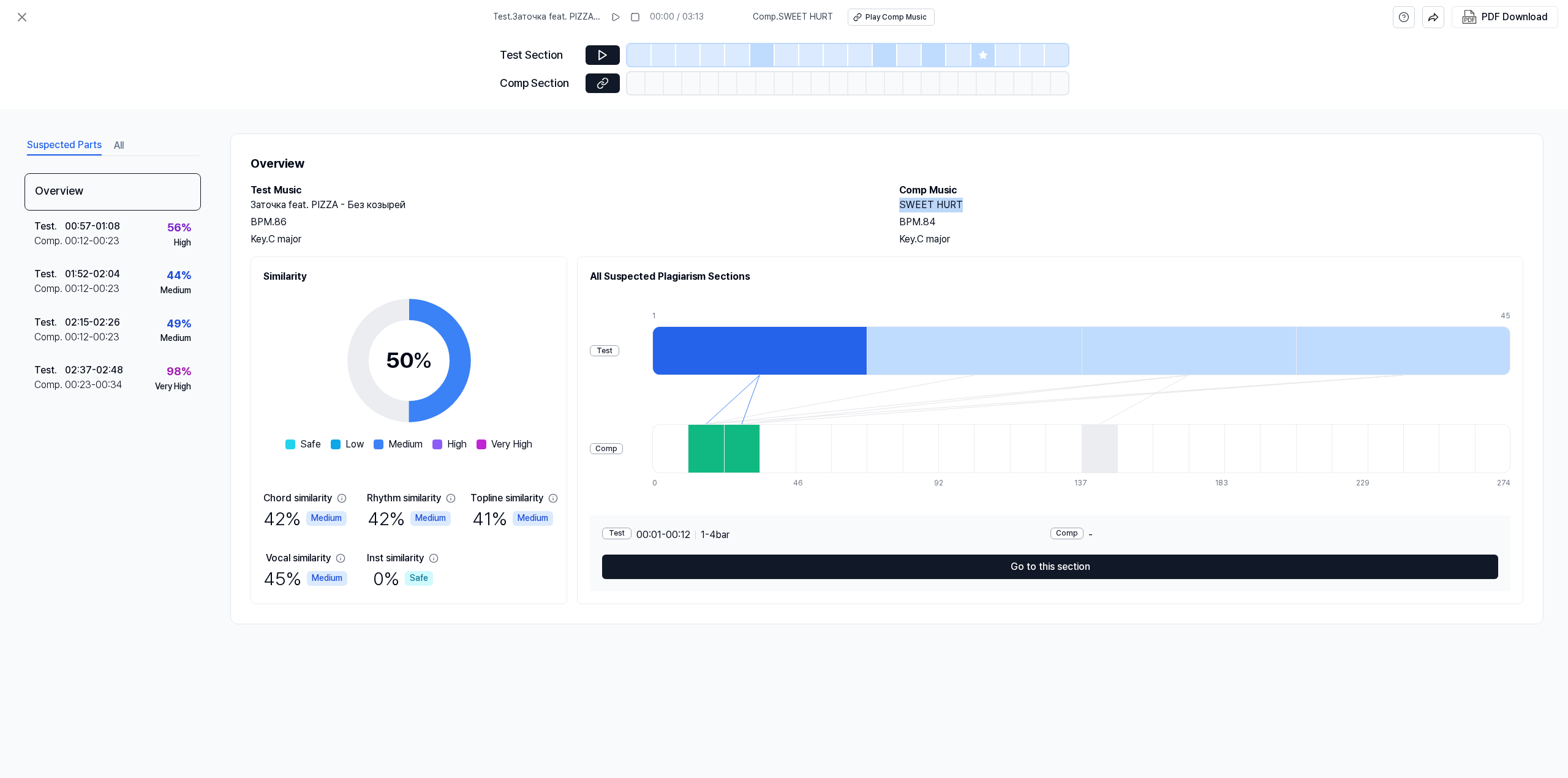
drag, startPoint x: 961, startPoint y: 205, endPoint x: 888, endPoint y: 201, distance: 73.1
click at [888, 201] on div "Test Music Заточка feat. PIZZA - Без козырей BPM. 86 Key. C major Comp Music SW…" at bounding box center [886, 215] width 1272 height 64
copy h2 "SWEET HURT"
click at [22, 9] on button at bounding box center [22, 17] width 25 height 25
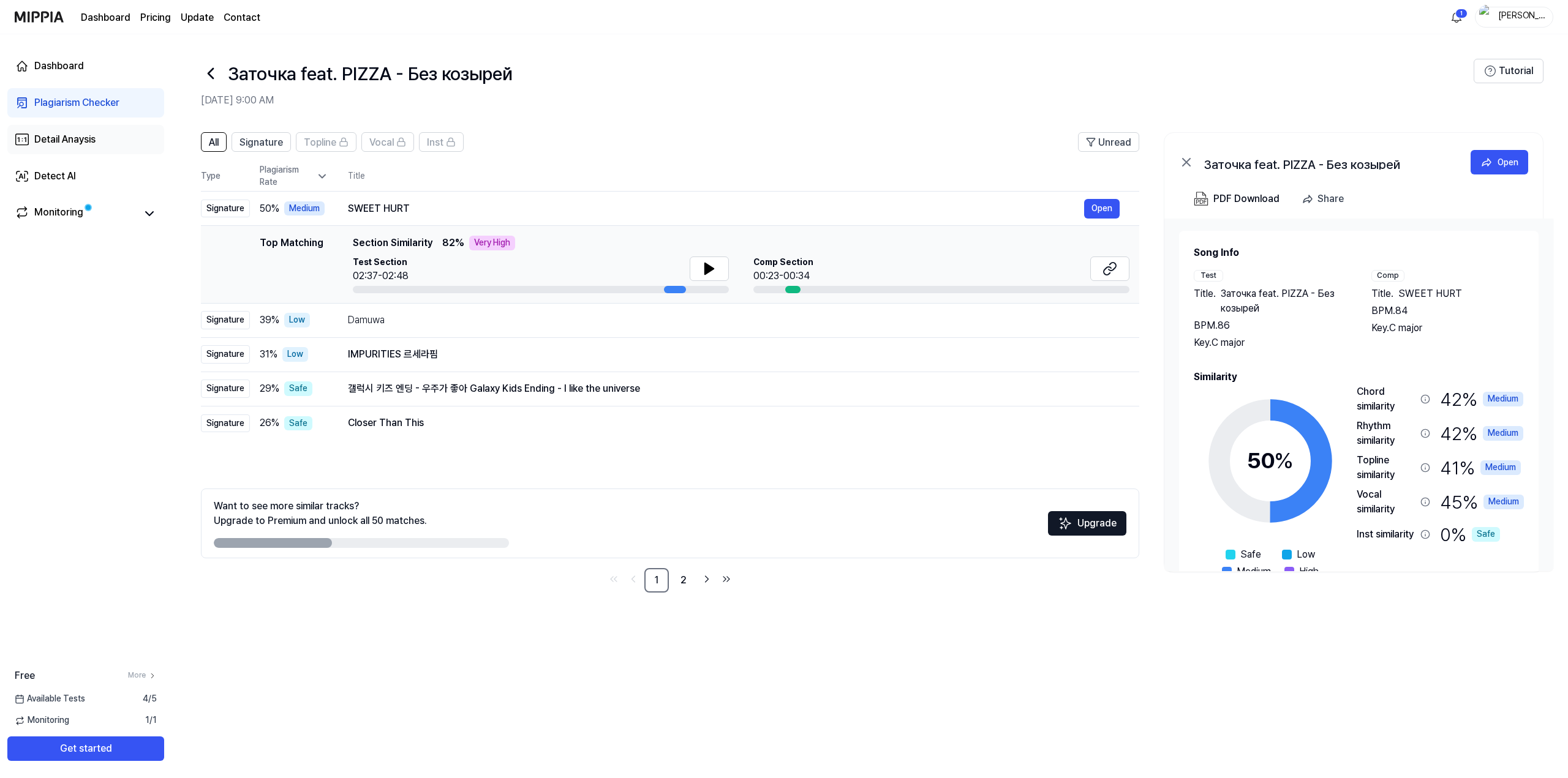
click at [68, 138] on div "Detail Anaysis" at bounding box center [65, 139] width 61 height 14
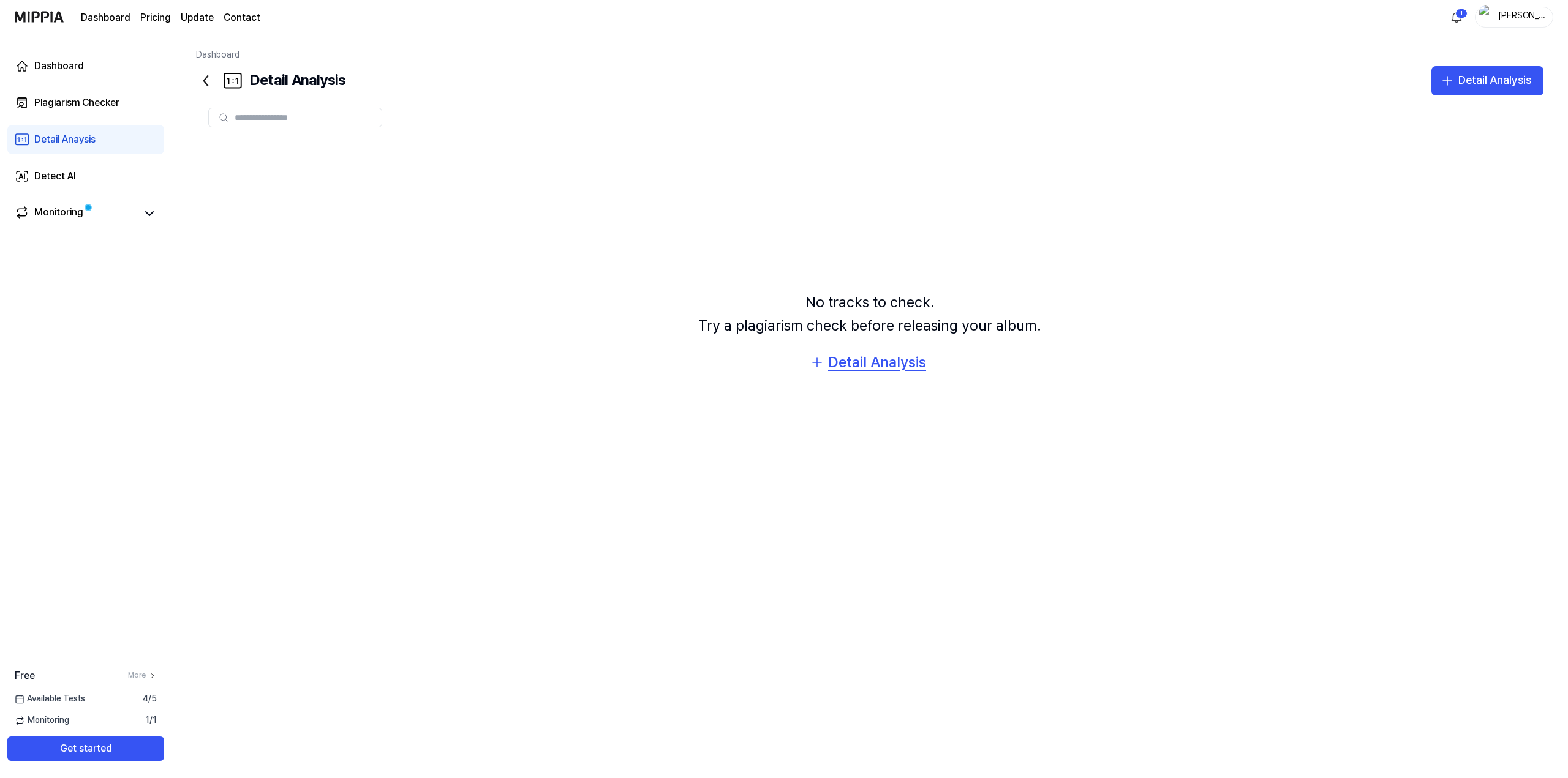
click at [865, 361] on div "Detail Analysis" at bounding box center [876, 362] width 98 height 23
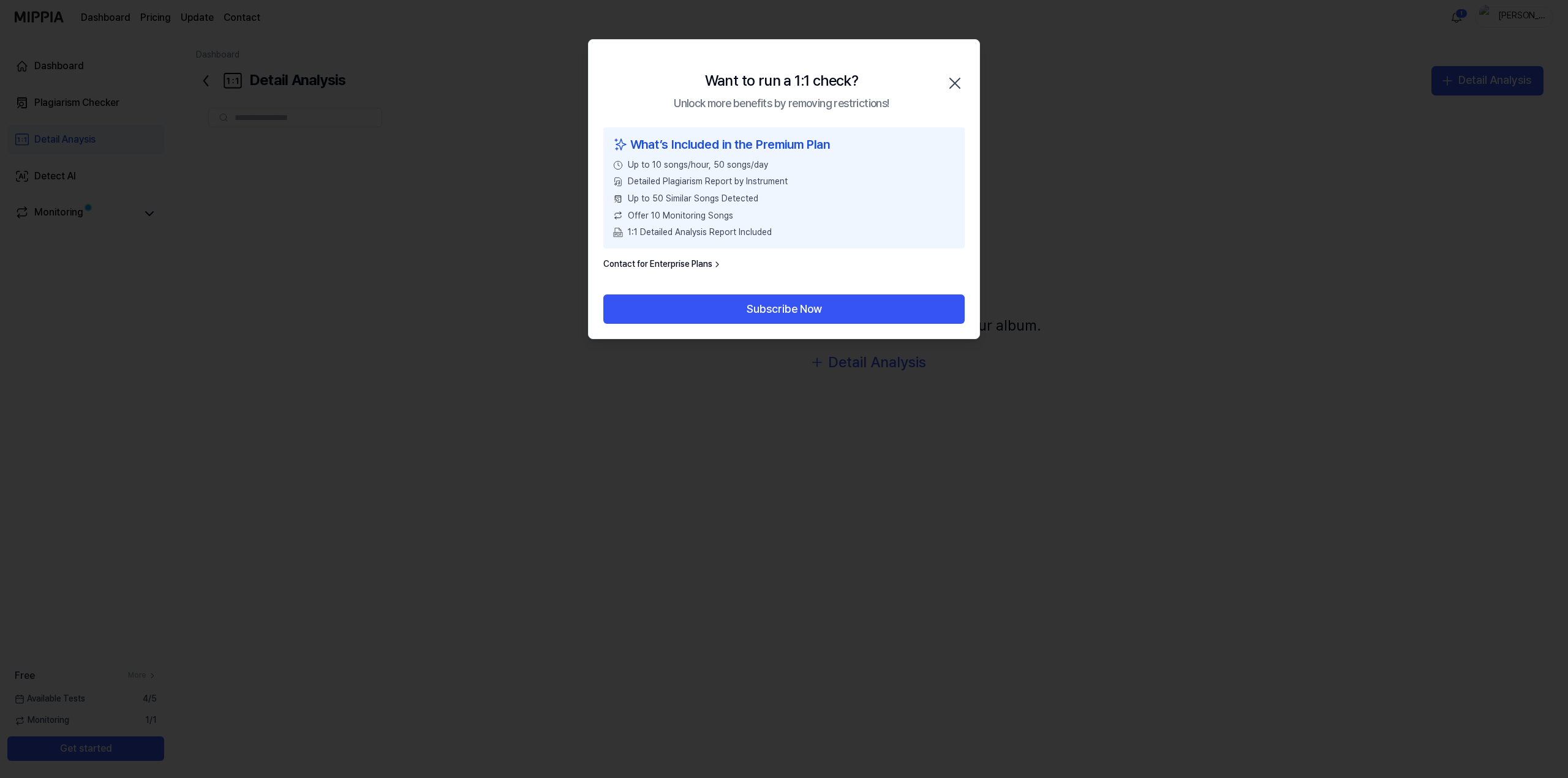
click at [962, 78] on icon "button" at bounding box center [955, 83] width 20 height 20
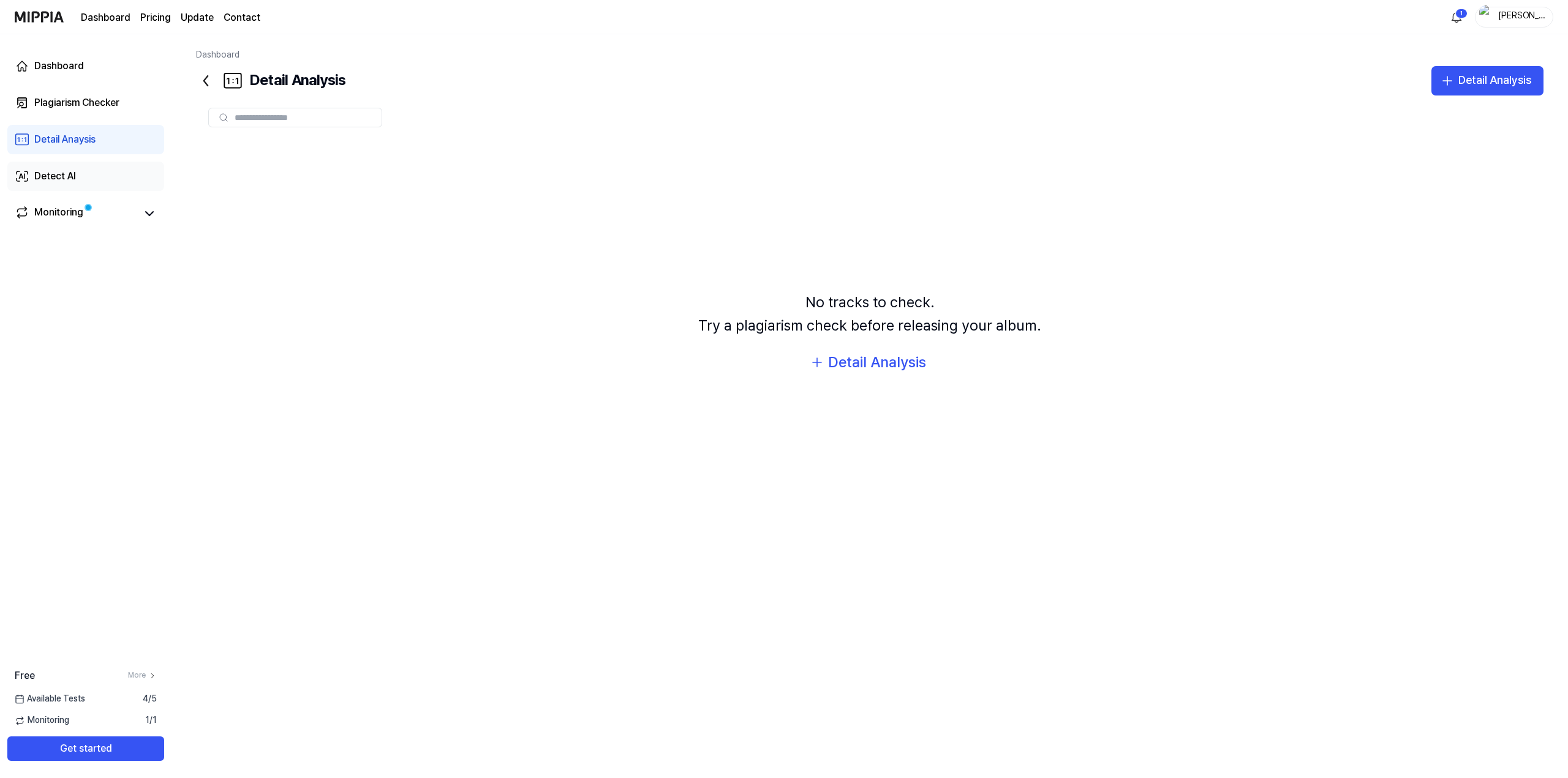
click at [146, 170] on link "Detect AI" at bounding box center [85, 176] width 157 height 29
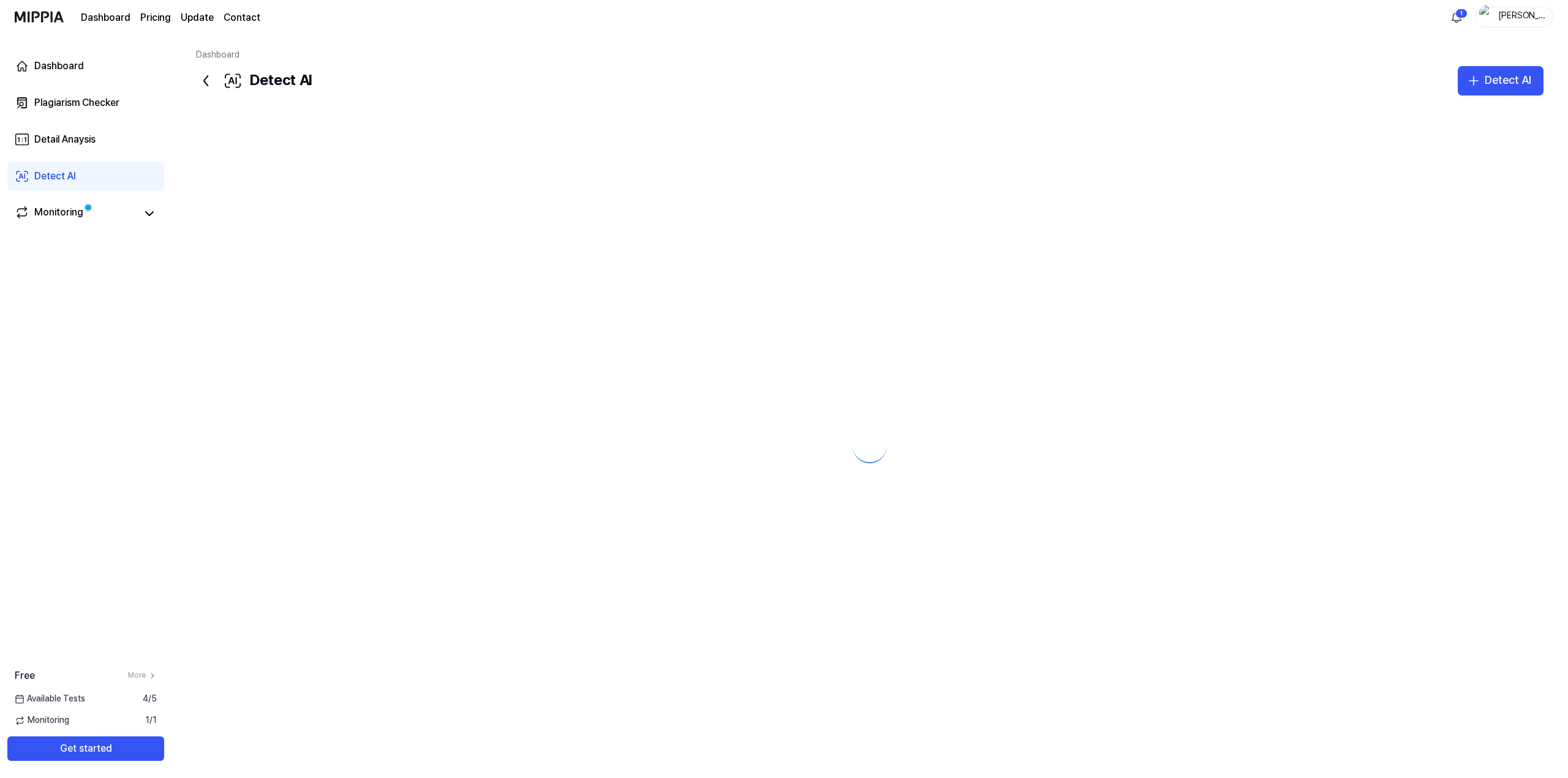
click at [97, 176] on link "Detect AI" at bounding box center [85, 176] width 157 height 29
click at [120, 120] on div "Dashboard Plagiarism Checker Detail Anaysis Detect AI Monitoring" at bounding box center [85, 139] width 171 height 210
click at [104, 110] on div "Plagiarism Checker" at bounding box center [76, 103] width 85 height 14
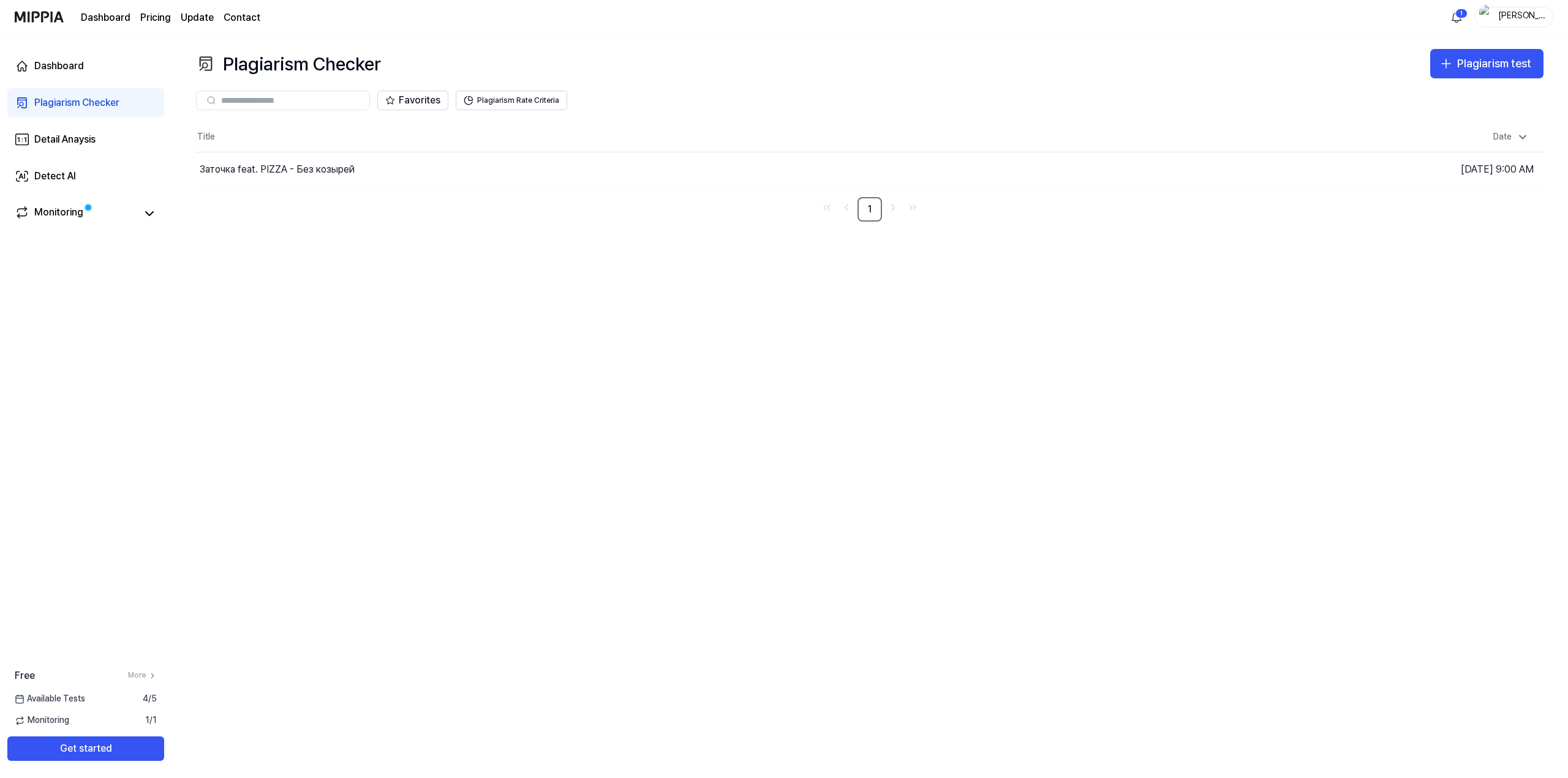
click at [65, 696] on span "Available Tests" at bounding box center [49, 698] width 70 height 12
click at [75, 64] on div "Dashboard" at bounding box center [59, 66] width 49 height 14
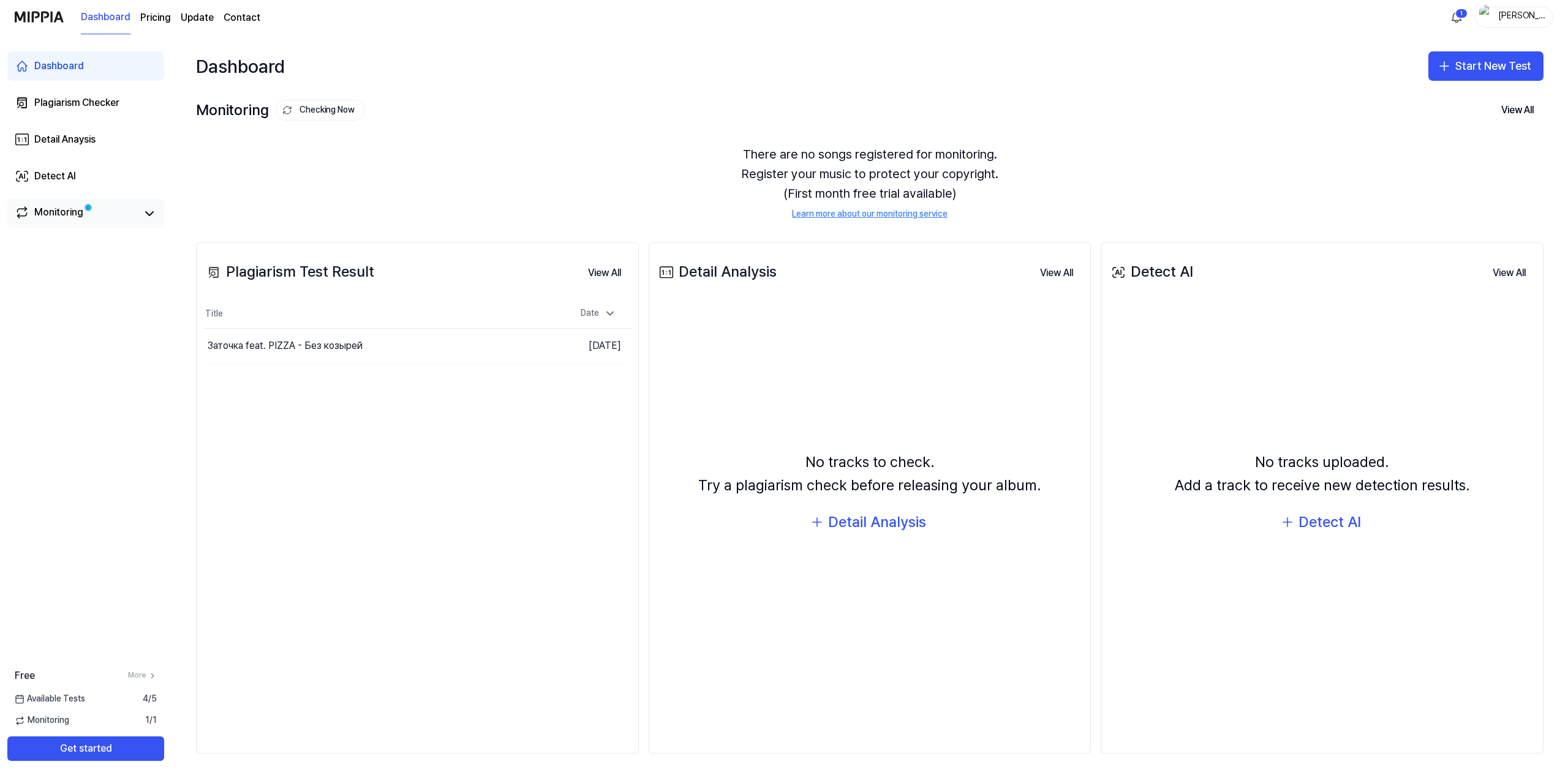
click at [55, 223] on div "Monitoring" at bounding box center [85, 213] width 157 height 29
click at [139, 221] on div "Monitoring" at bounding box center [85, 213] width 142 height 18
click at [145, 214] on icon at bounding box center [149, 213] width 14 height 14
click at [365, 349] on div "Заточка feat. PIZZA - Без козырей" at bounding box center [328, 346] width 249 height 34
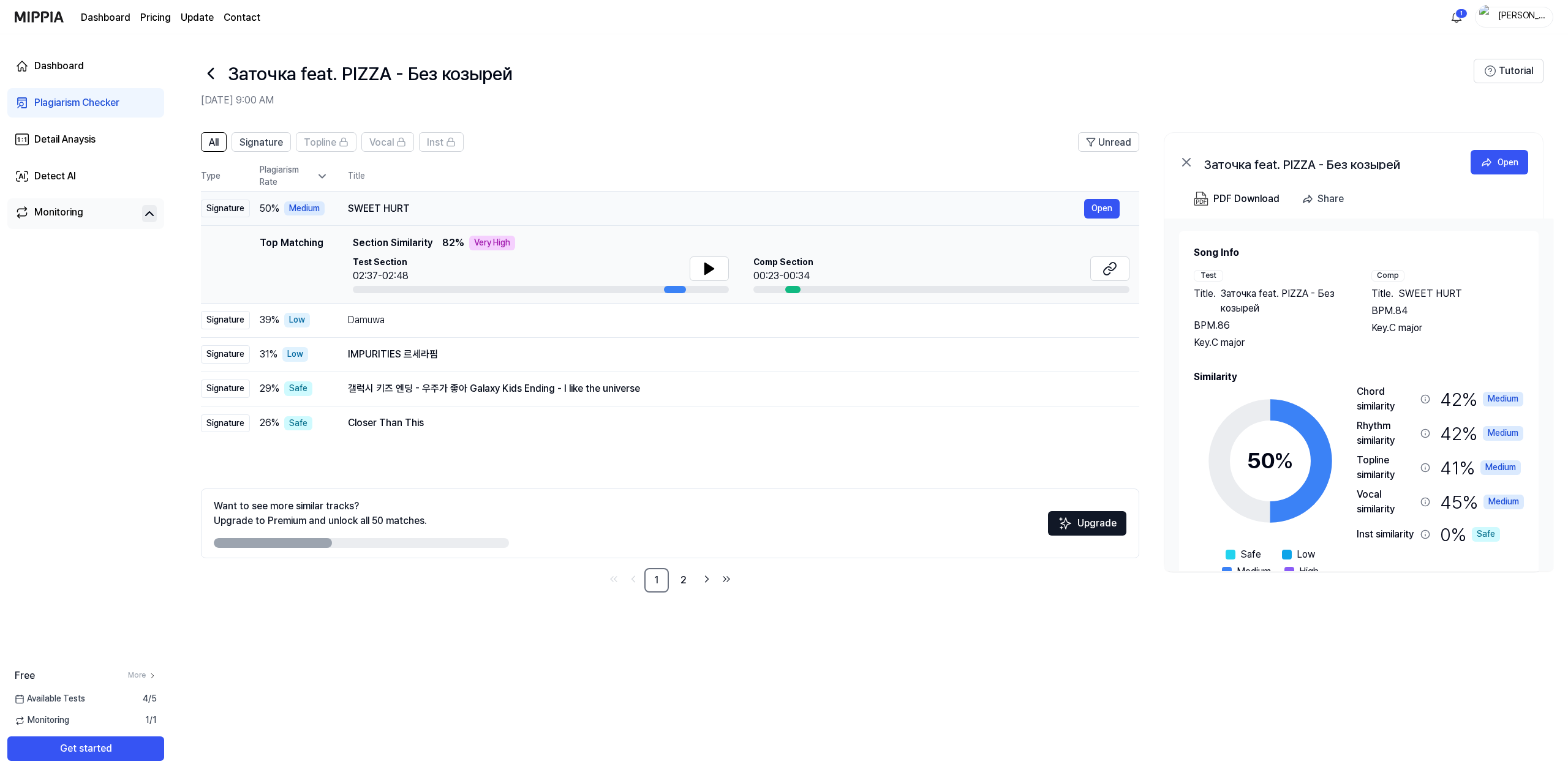
drag, startPoint x: 424, startPoint y: 208, endPoint x: 347, endPoint y: 210, distance: 77.0
click at [347, 210] on td "SWEET HURT Open" at bounding box center [734, 209] width 811 height 34
drag, startPoint x: 351, startPoint y: 202, endPoint x: 448, endPoint y: 202, distance: 97.0
click at [448, 202] on div "SWEET HURT" at bounding box center [716, 209] width 736 height 14
click at [1100, 200] on button "Open" at bounding box center [1101, 209] width 36 height 20
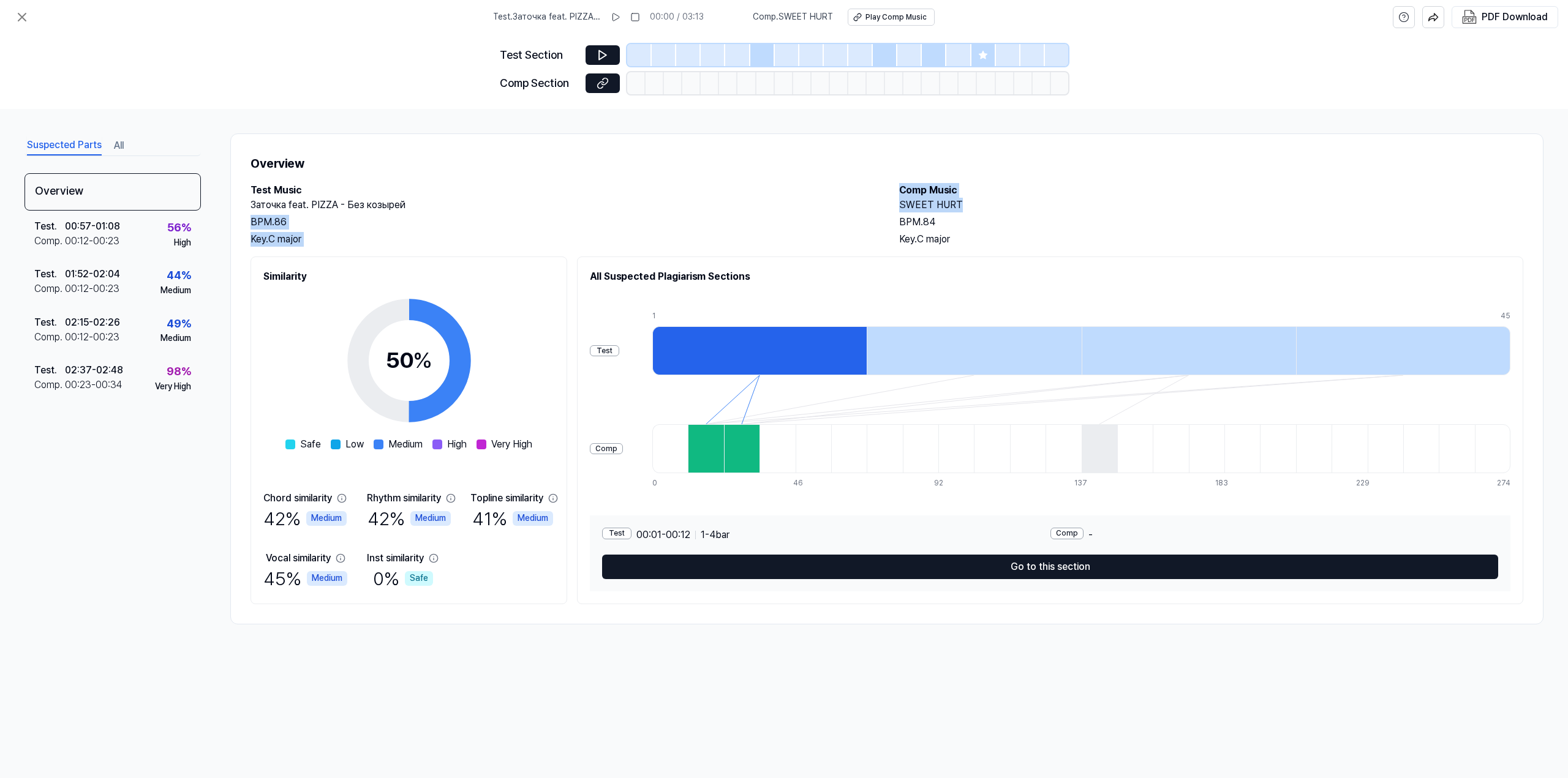
drag, startPoint x: 935, startPoint y: 208, endPoint x: 986, endPoint y: 208, distance: 51.0
click at [986, 208] on div "Test Music Заточка feat. PIZZA - Без козырей BPM. 86 Key. C major Comp Music SW…" at bounding box center [886, 215] width 1272 height 64
click at [986, 208] on h2 "SWEET HURT" at bounding box center [1210, 205] width 624 height 14
drag, startPoint x: 961, startPoint y: 203, endPoint x: 893, endPoint y: 203, distance: 68.0
click at [893, 203] on div "Test Music Заточка feat. PIZZA - Без козырей BPM. 86 Key. C major Comp Music SW…" at bounding box center [886, 215] width 1272 height 64
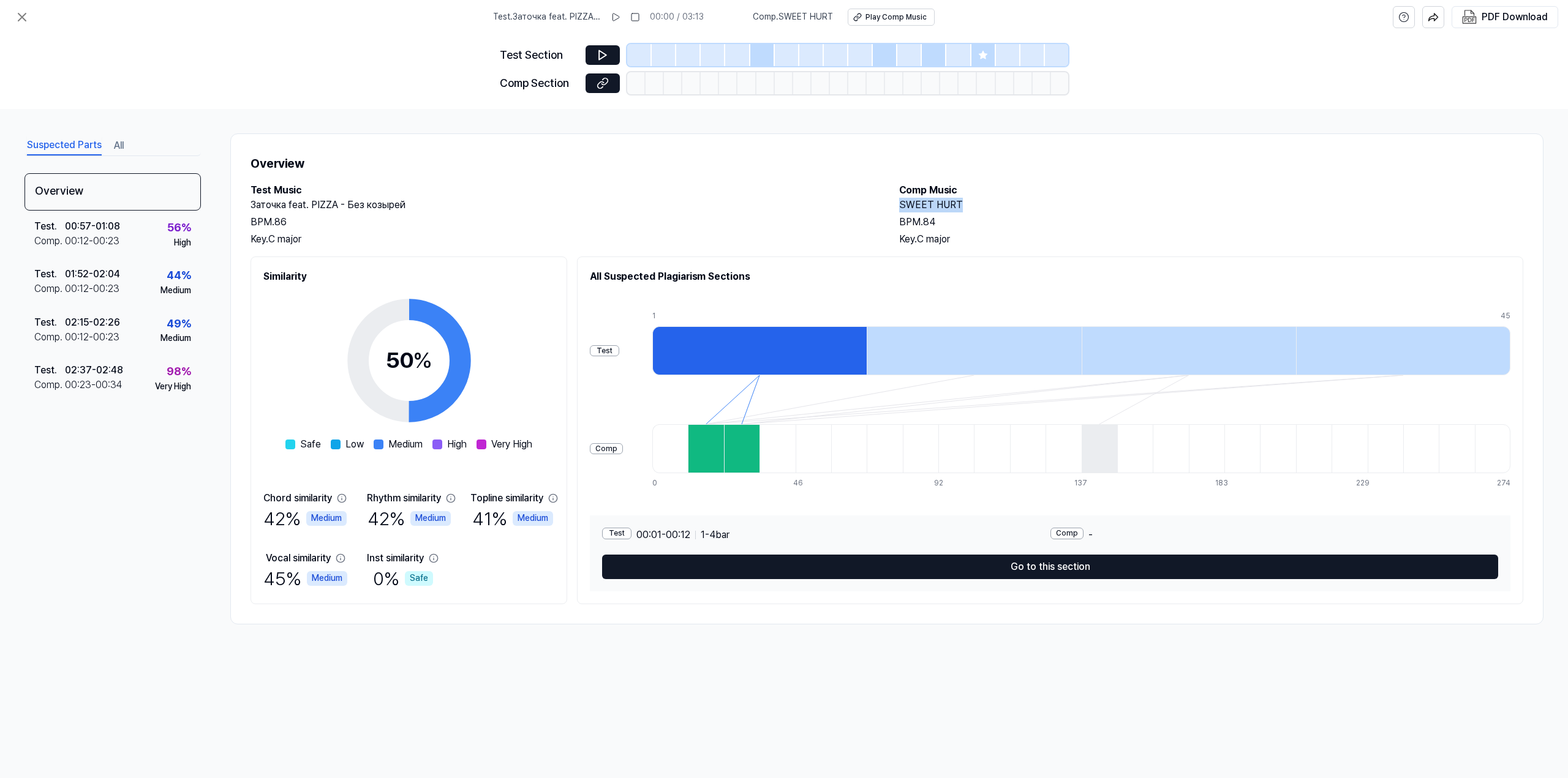
copy h2 "SWEET HURT"
click at [925, 54] on div at bounding box center [934, 55] width 25 height 22
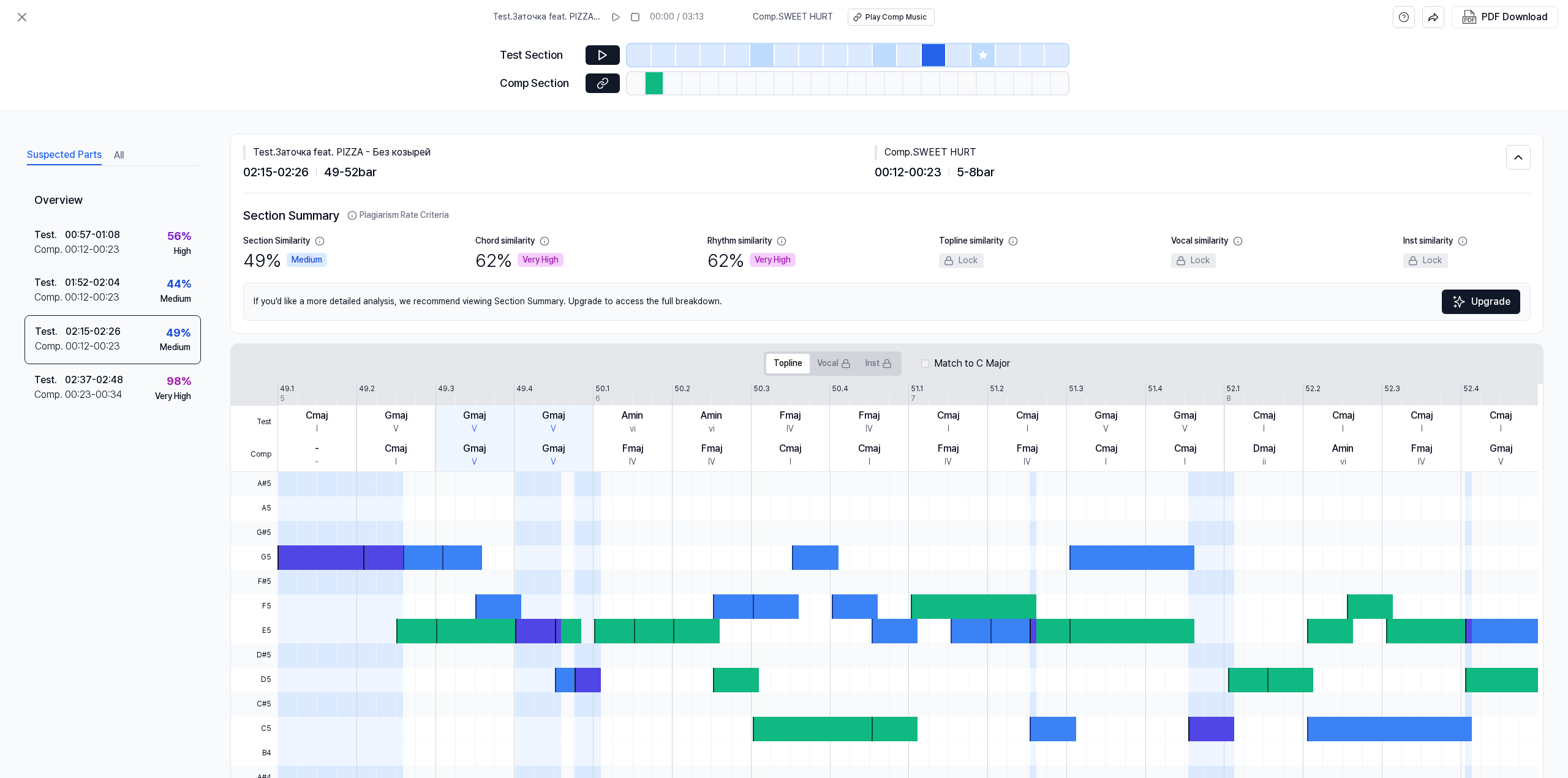
click at [879, 60] on div at bounding box center [884, 55] width 25 height 22
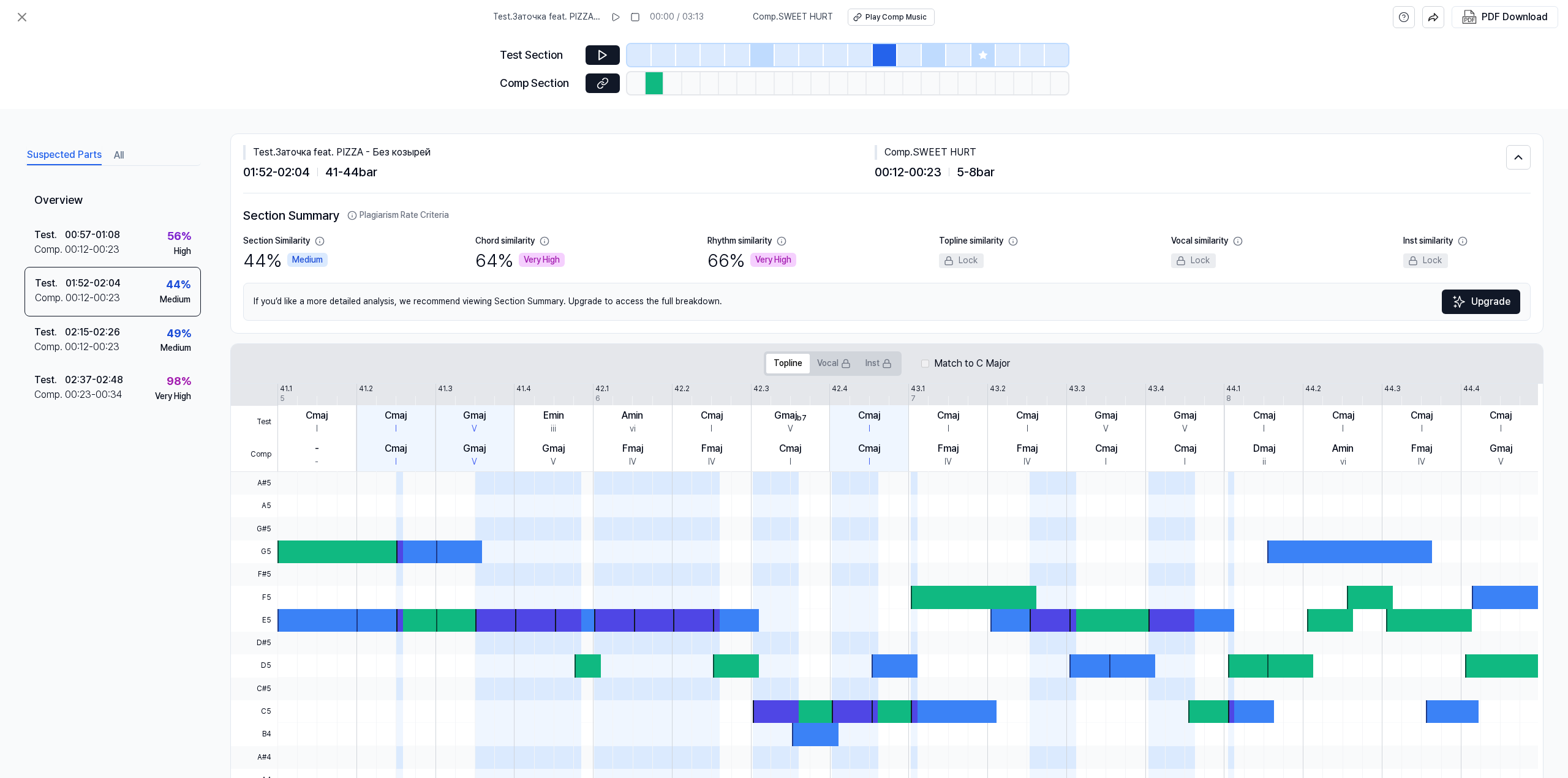
click at [766, 56] on div at bounding box center [762, 55] width 25 height 22
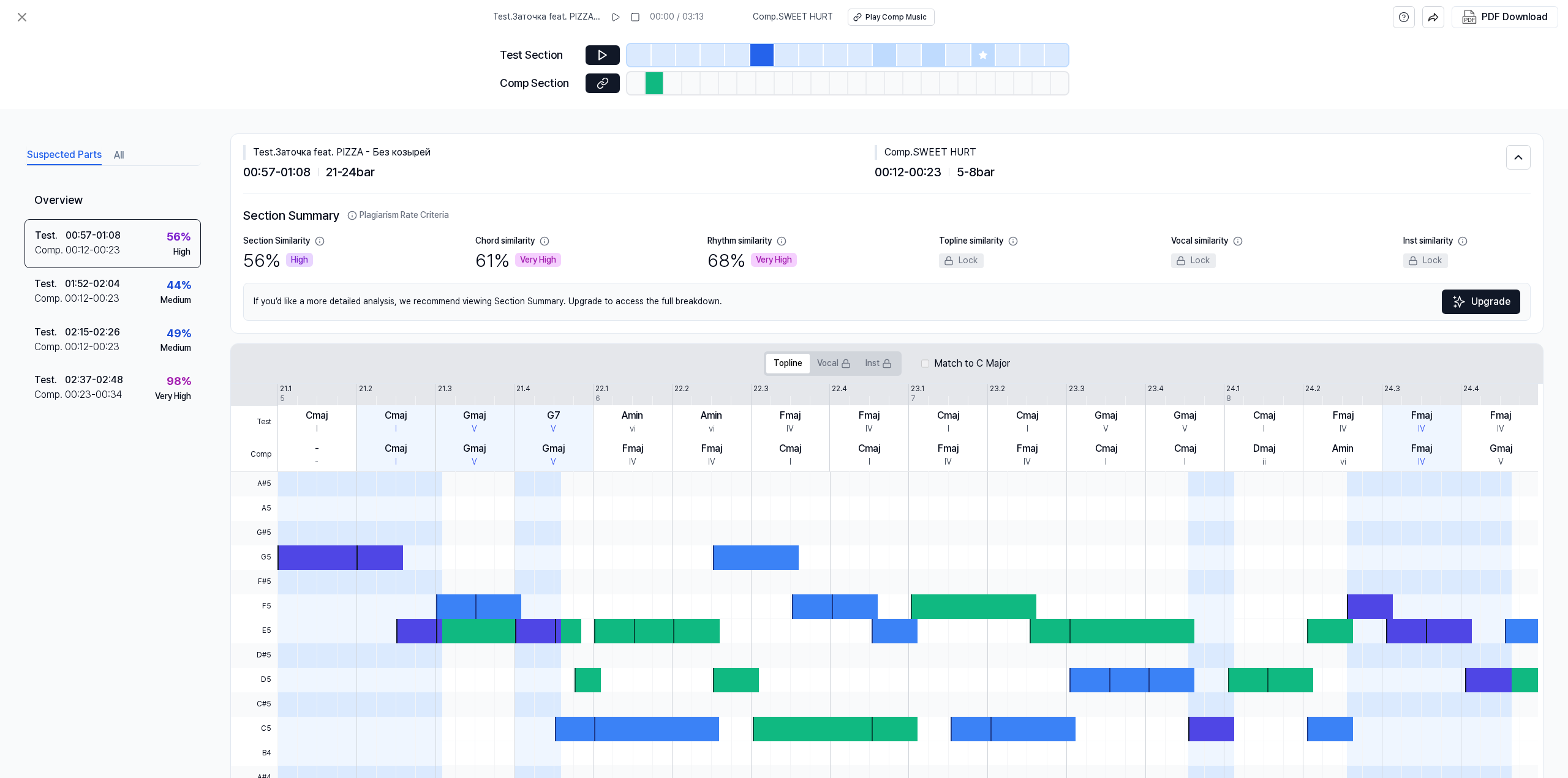
click at [634, 54] on div at bounding box center [639, 55] width 25 height 22
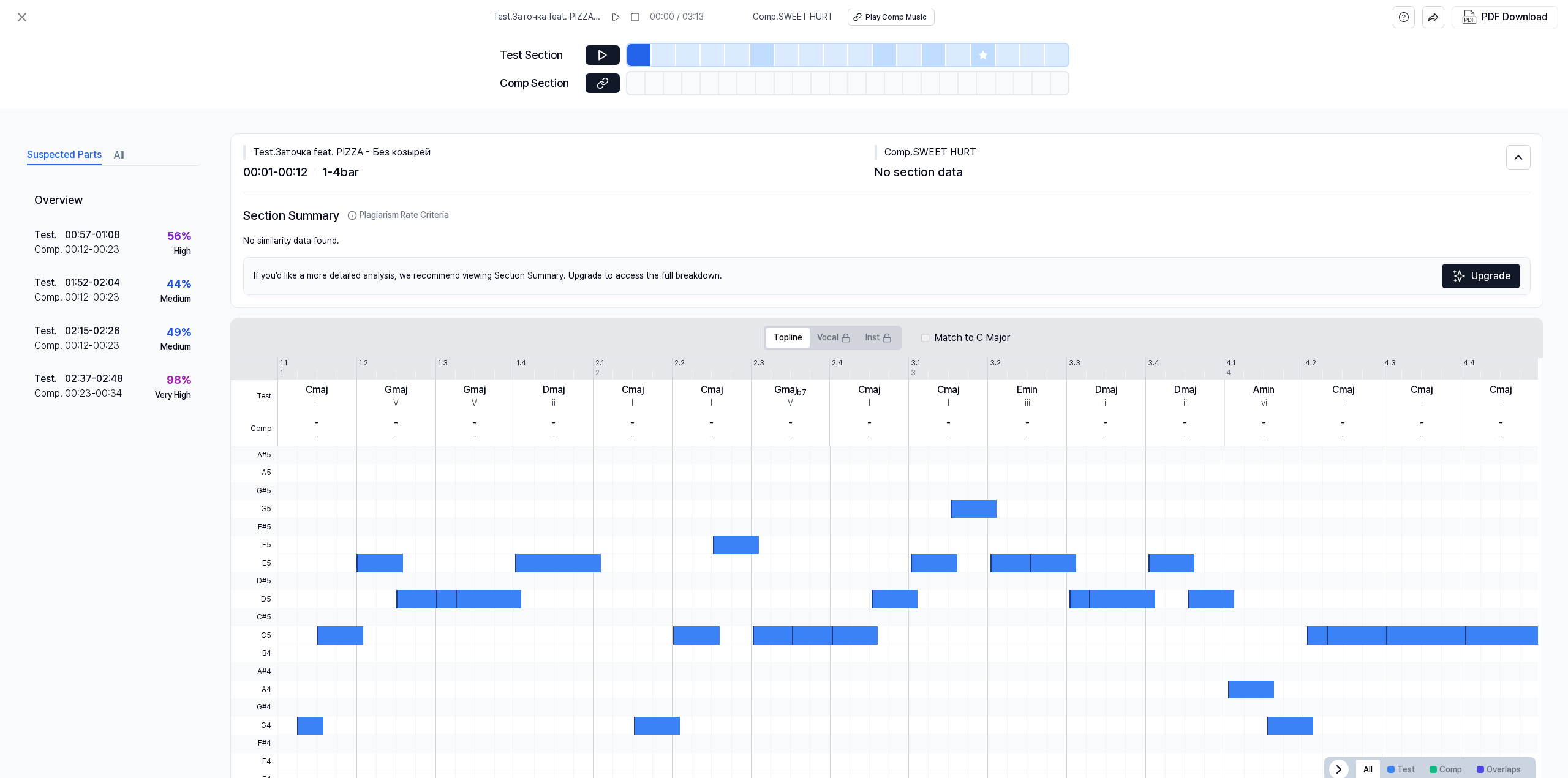
click at [653, 54] on div at bounding box center [664, 55] width 25 height 22
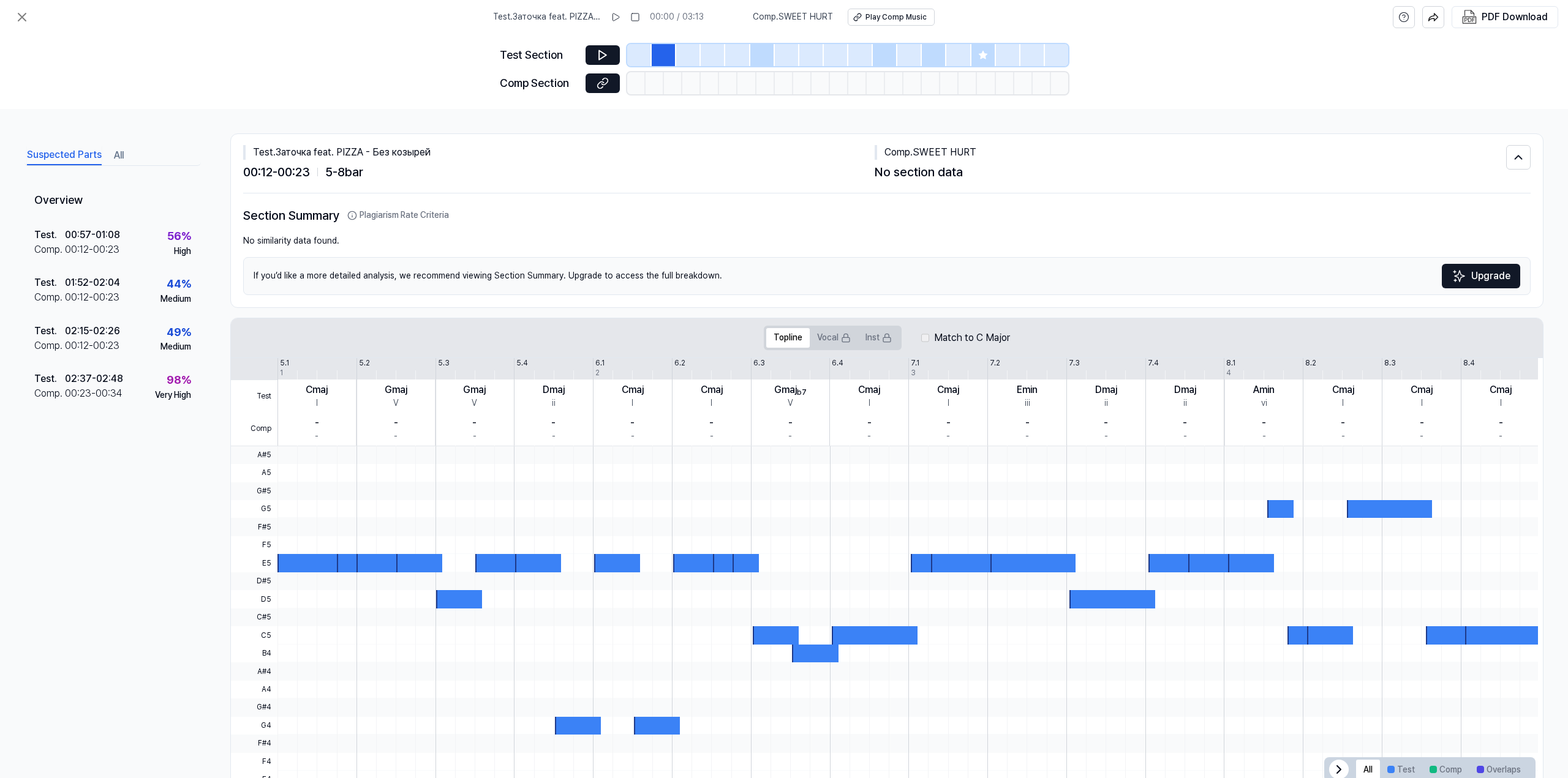
drag, startPoint x: 670, startPoint y: 54, endPoint x: 696, endPoint y: 51, distance: 26.2
click at [673, 54] on div at bounding box center [664, 55] width 25 height 22
click at [696, 51] on div at bounding box center [688, 55] width 25 height 22
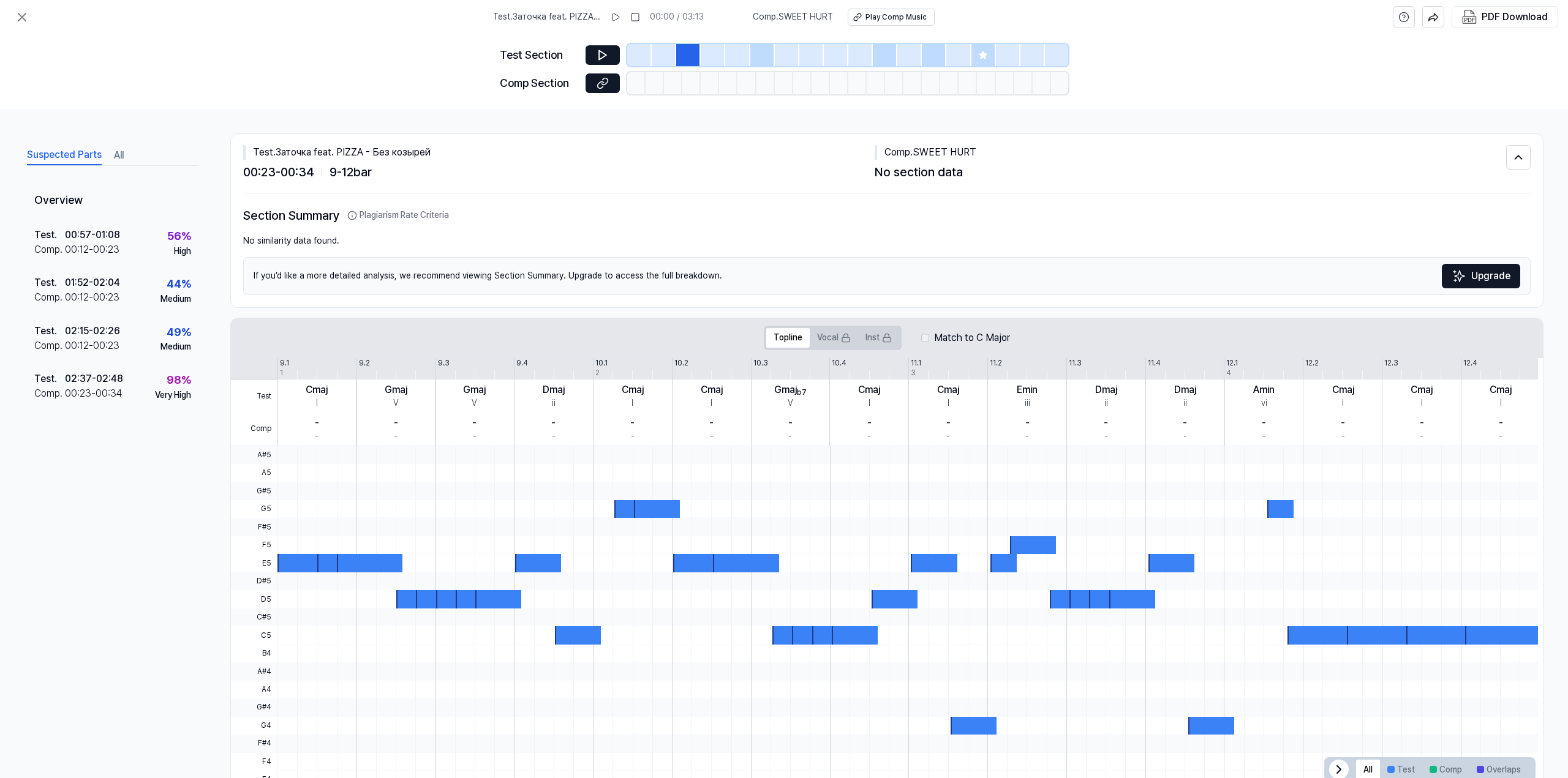
click at [719, 50] on div at bounding box center [712, 55] width 25 height 22
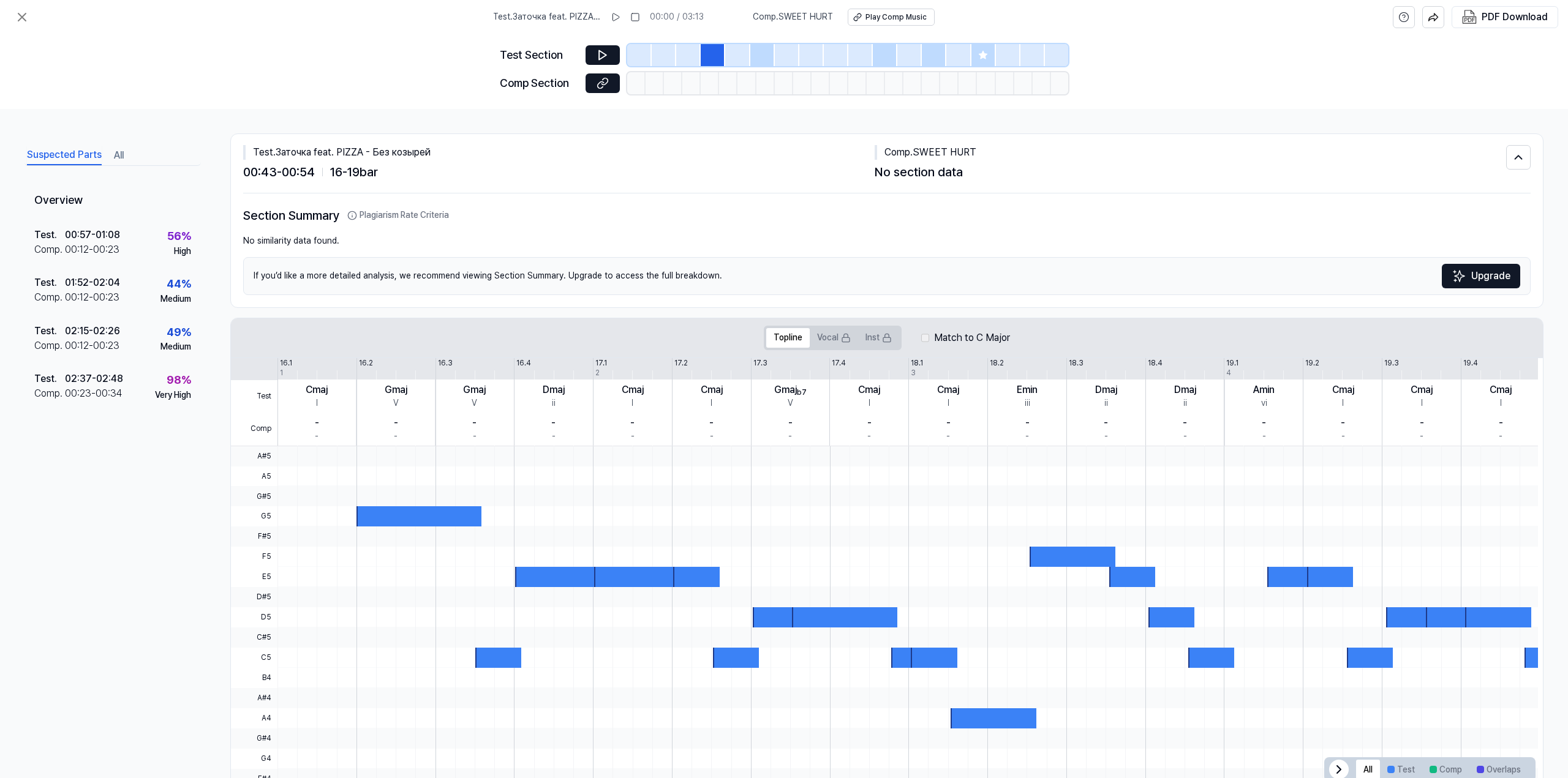
click at [749, 51] on div at bounding box center [737, 55] width 25 height 22
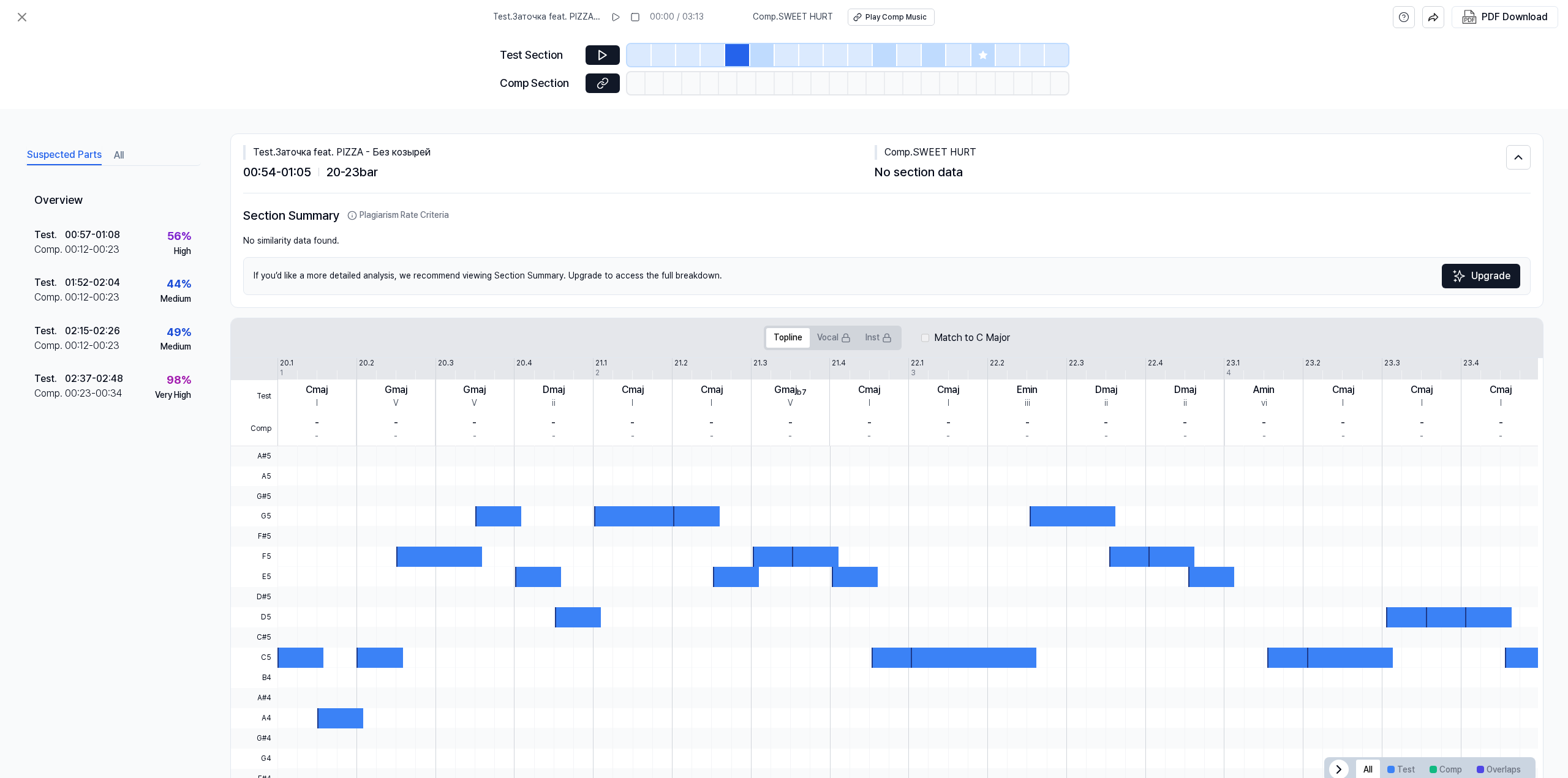
click at [756, 52] on div at bounding box center [762, 55] width 25 height 22
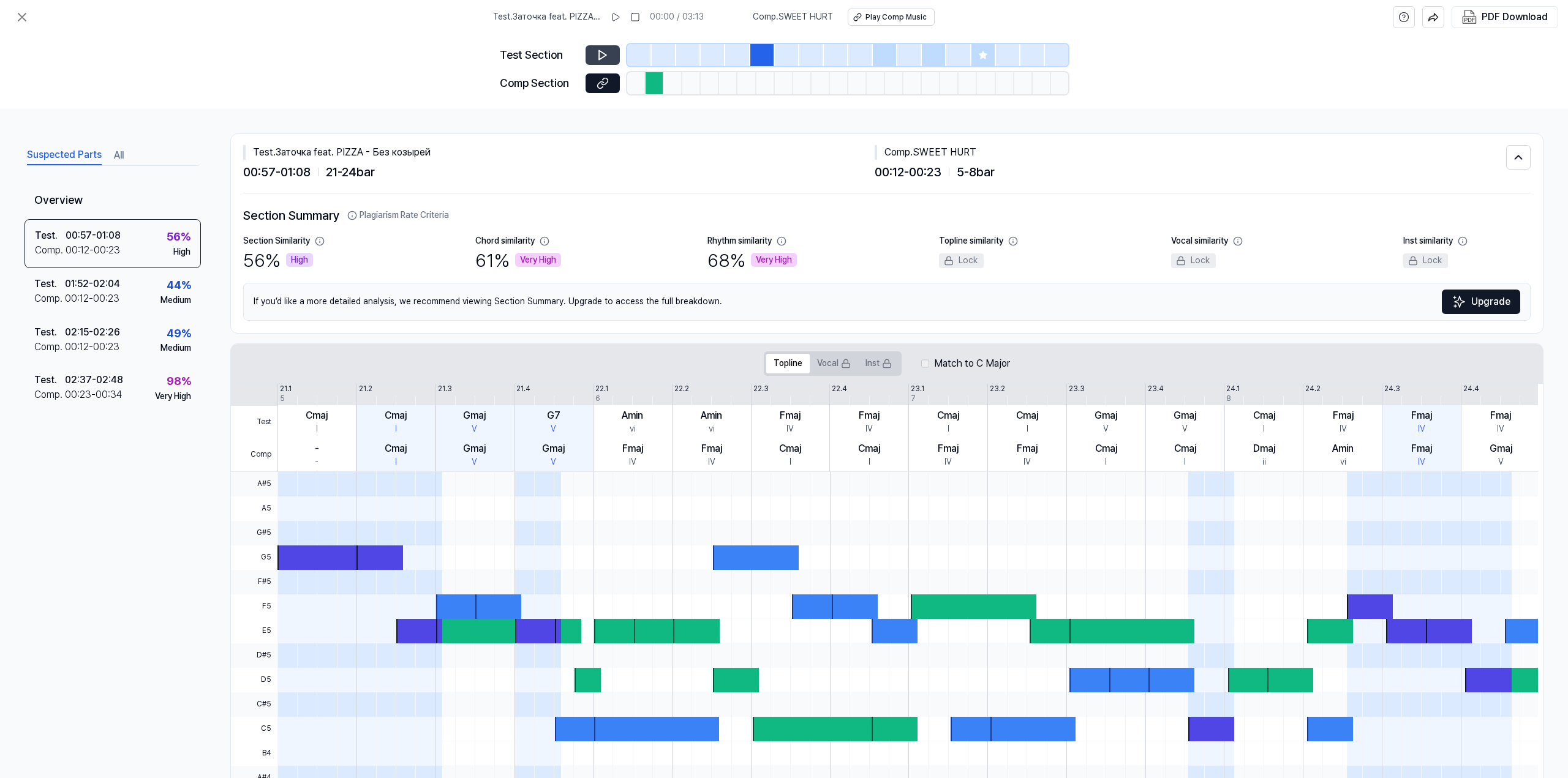
click at [602, 52] on icon at bounding box center [602, 54] width 12 height 12
click at [308, 549] on div at bounding box center [320, 557] width 86 height 25
click at [303, 561] on div at bounding box center [320, 557] width 86 height 25
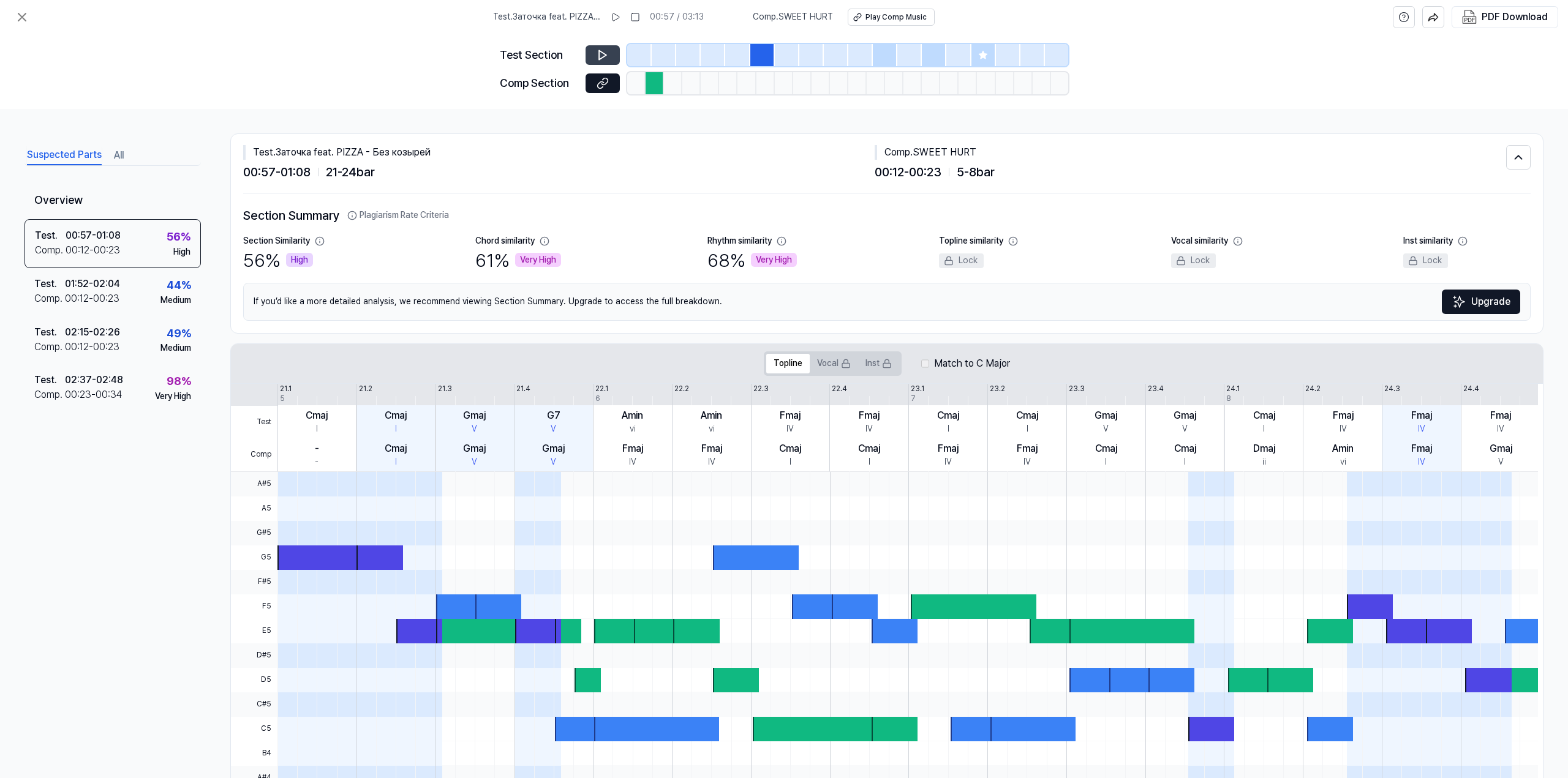
click at [946, 154] on div "Comp . SWEET HURT" at bounding box center [1190, 152] width 631 height 14
click at [974, 152] on div "Comp . SWEET HURT" at bounding box center [1190, 152] width 631 height 14
drag, startPoint x: 975, startPoint y: 151, endPoint x: 909, endPoint y: 151, distance: 66.0
click at [909, 151] on div "Comp . SWEET HURT" at bounding box center [1190, 152] width 631 height 14
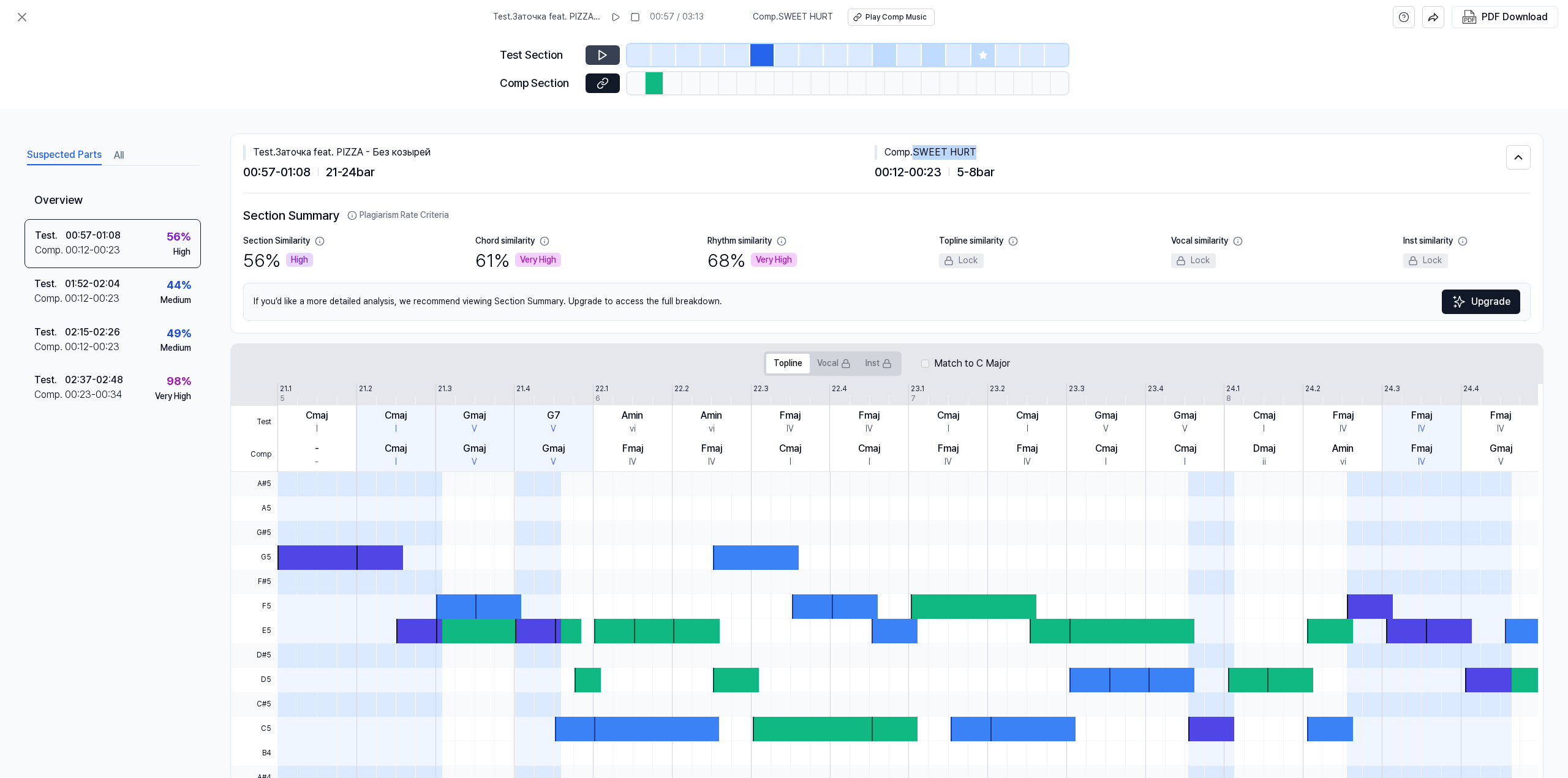
copy div "SWEET HURT"
click at [872, 18] on div "Play Comp Music" at bounding box center [896, 17] width 61 height 10
click at [756, 60] on div at bounding box center [762, 55] width 25 height 22
click at [894, 53] on div at bounding box center [884, 55] width 25 height 22
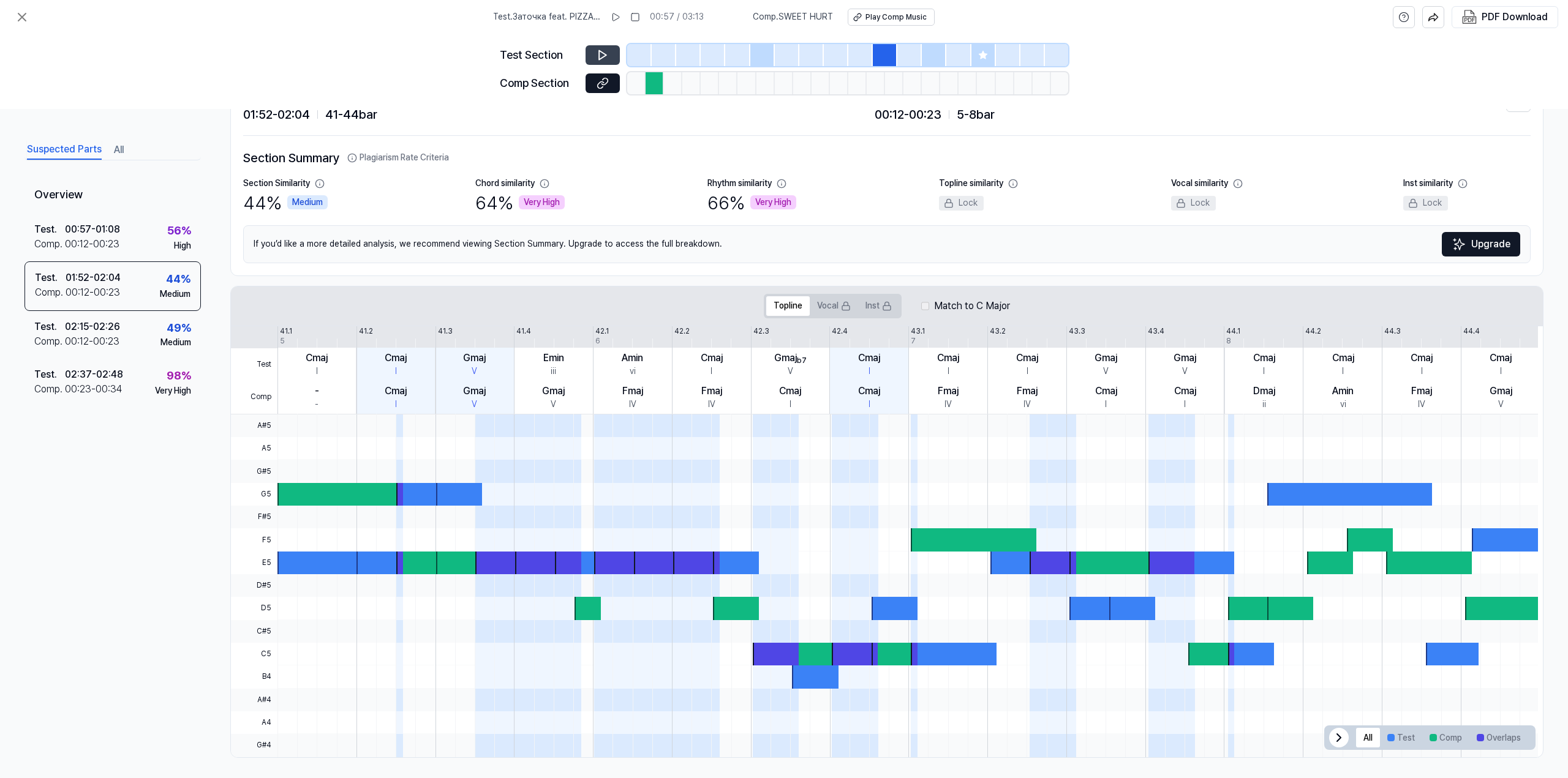
scroll to position [62, 0]
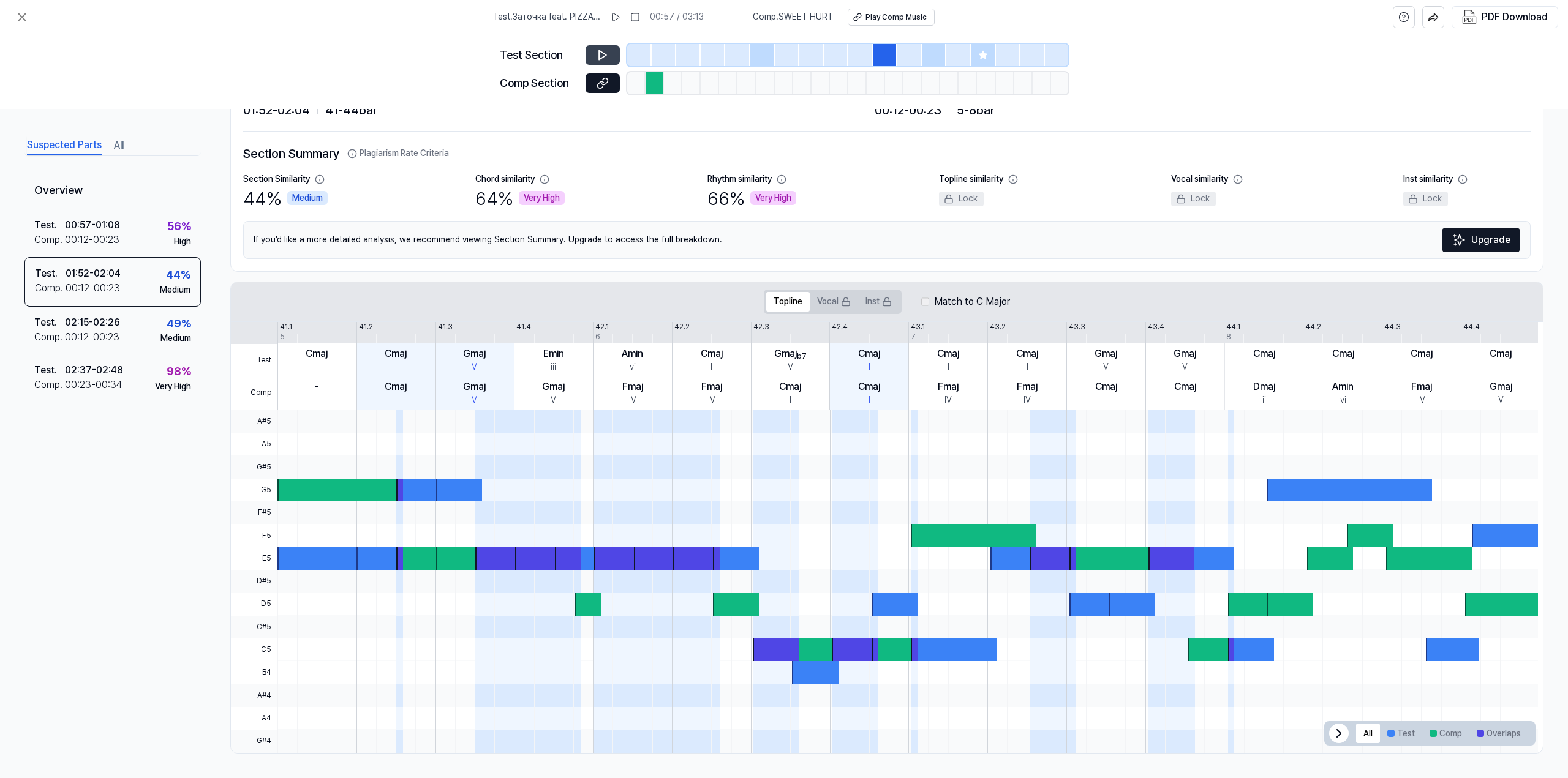
click at [641, 56] on div at bounding box center [639, 55] width 25 height 22
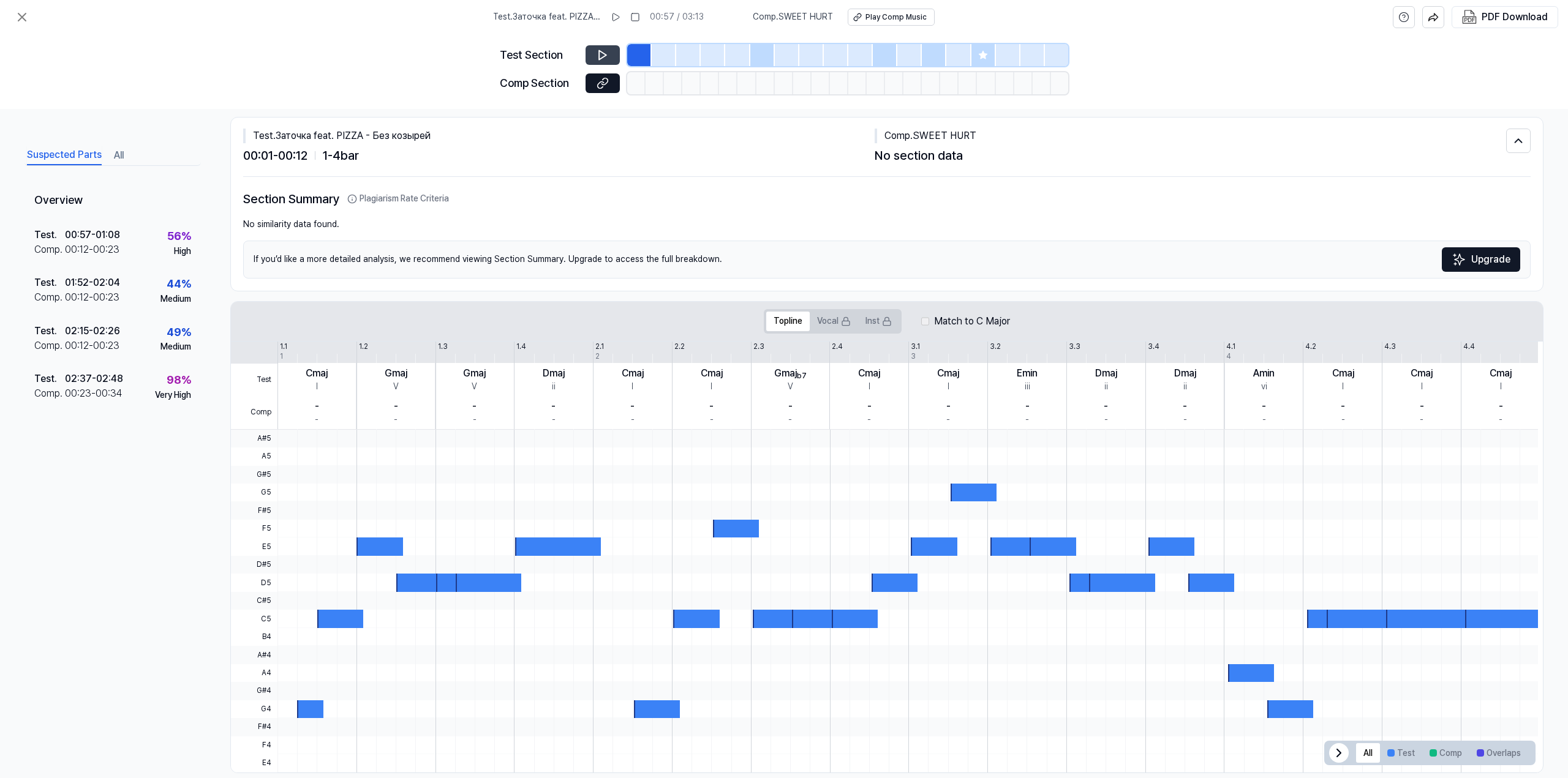
scroll to position [36, 0]
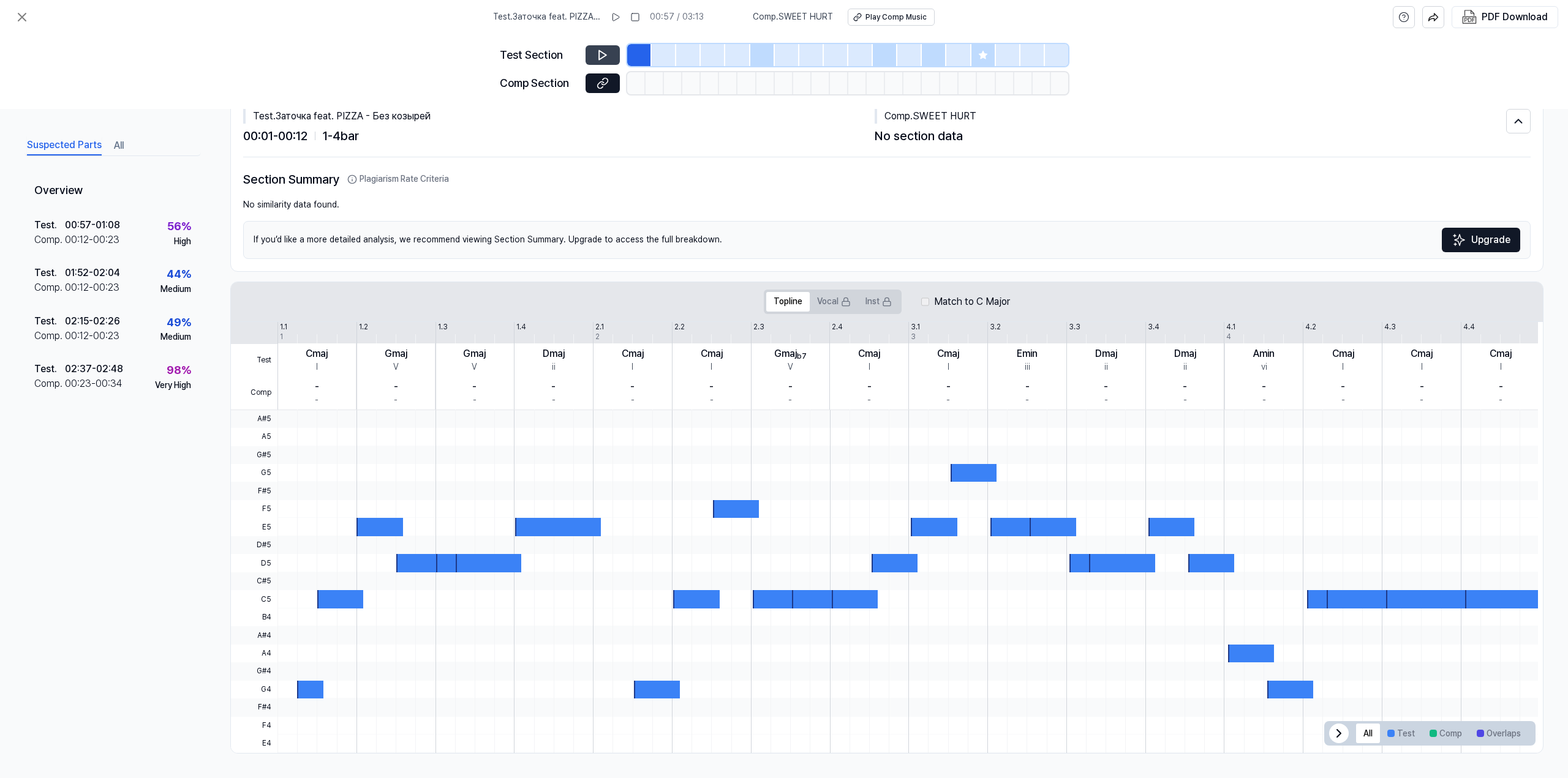
click at [599, 47] on button at bounding box center [602, 55] width 34 height 20
click at [600, 49] on icon at bounding box center [602, 54] width 12 height 12
